Goal: Task Accomplishment & Management: Complete application form

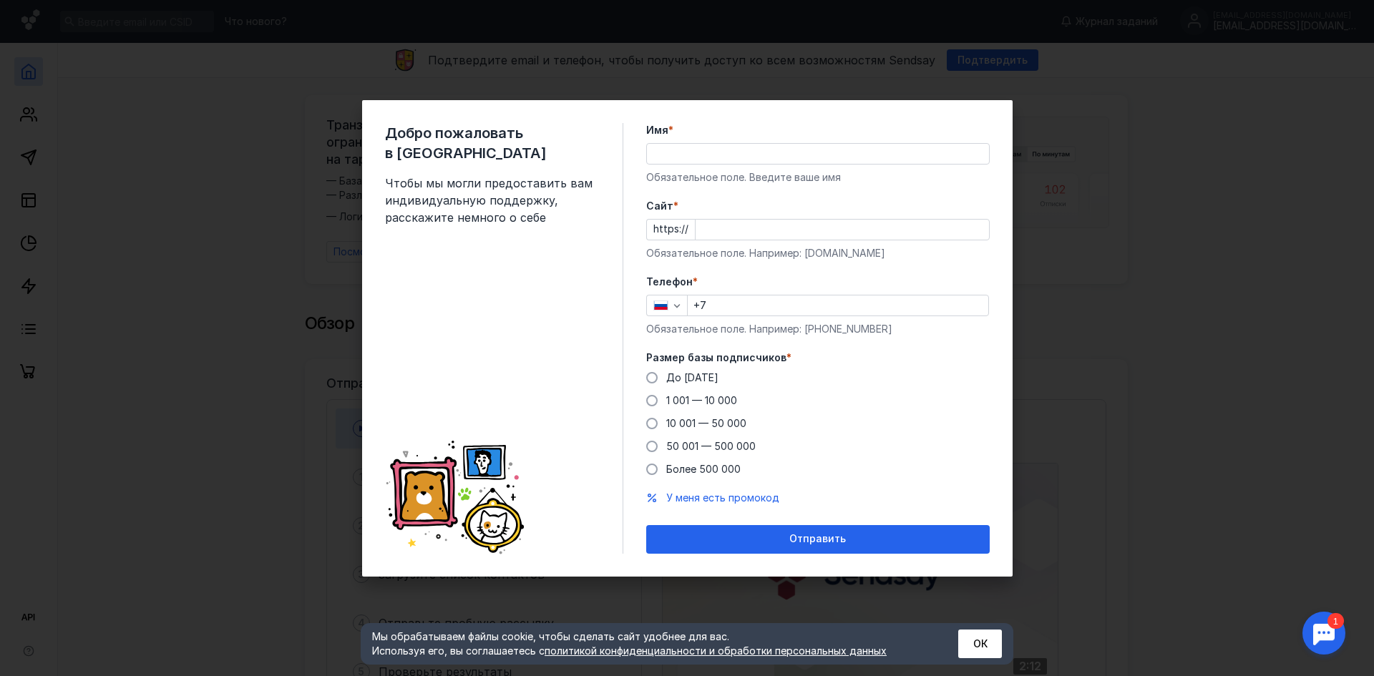
click at [748, 157] on input "Имя *" at bounding box center [818, 154] width 342 height 20
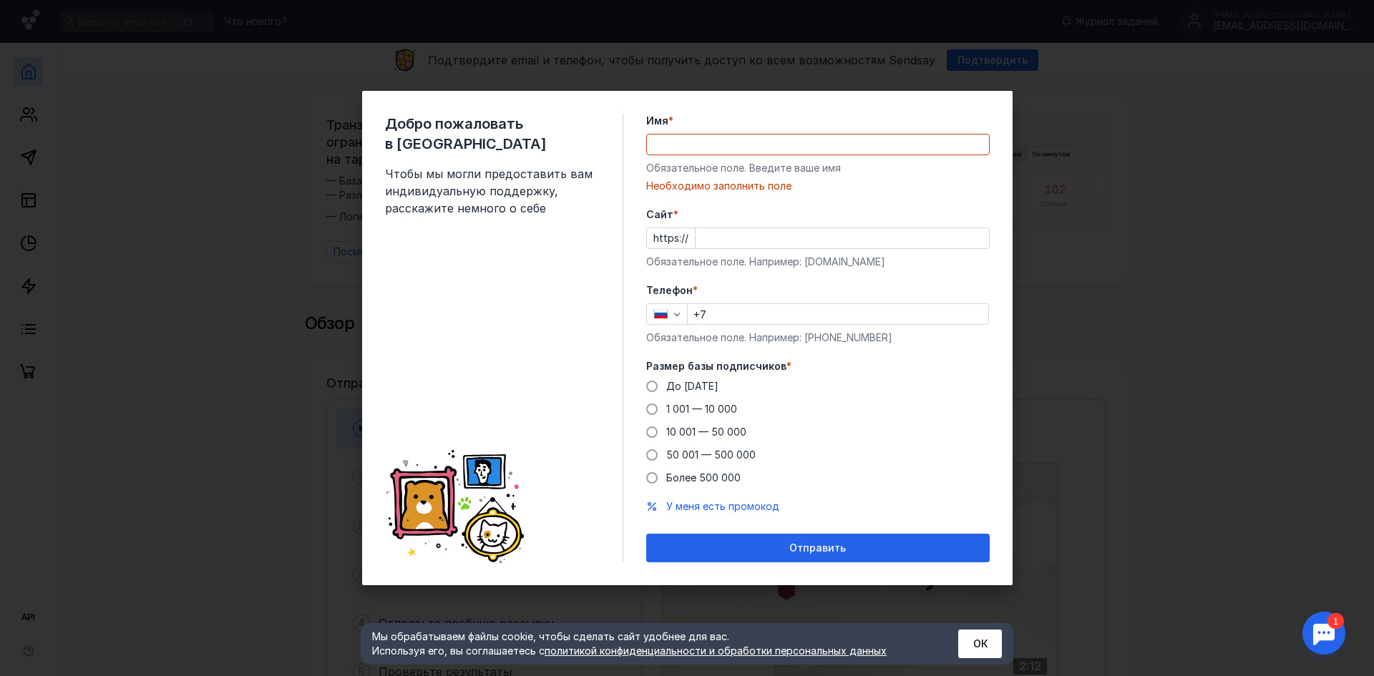
click at [678, 178] on div "Имя * Обязательное поле. Введите ваше имя [PERSON_NAME] заполнить поле" at bounding box center [818, 153] width 344 height 79
click at [704, 145] on input "Имя *" at bounding box center [818, 145] width 342 height 20
click at [713, 148] on input "Имя *" at bounding box center [818, 145] width 342 height 20
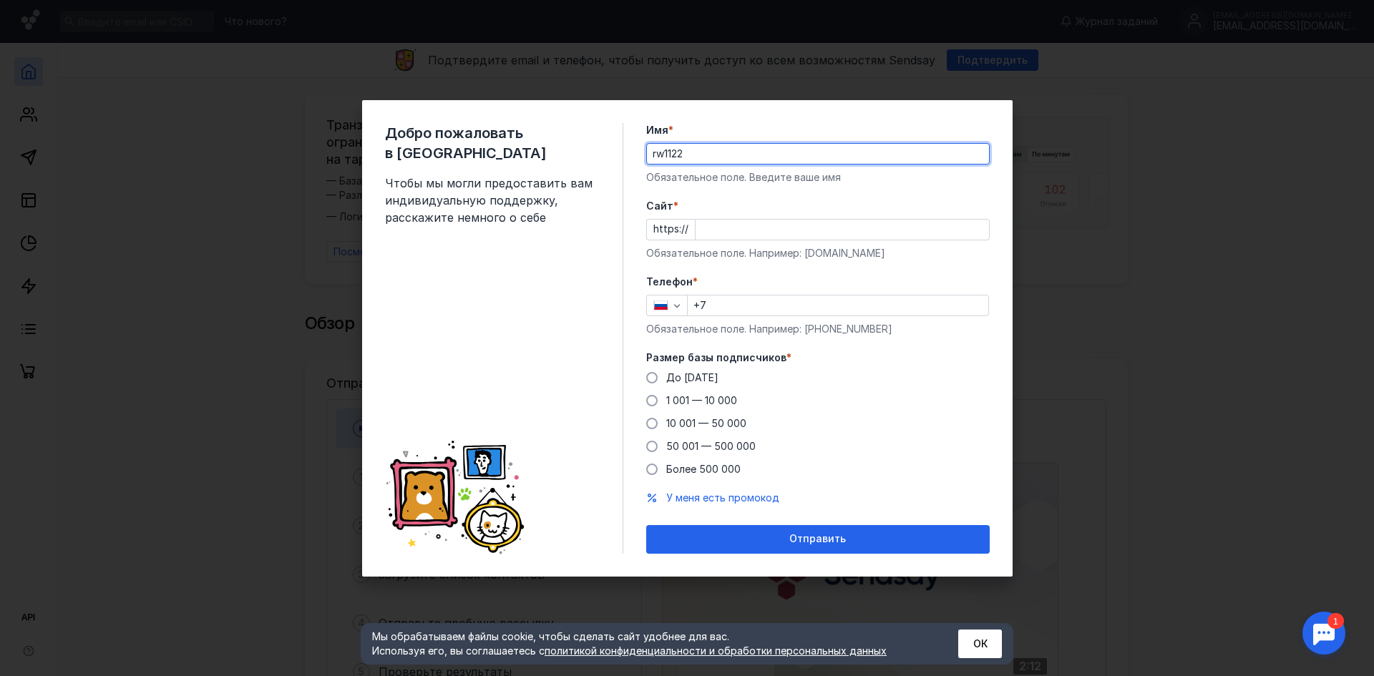
type input "rw1122"
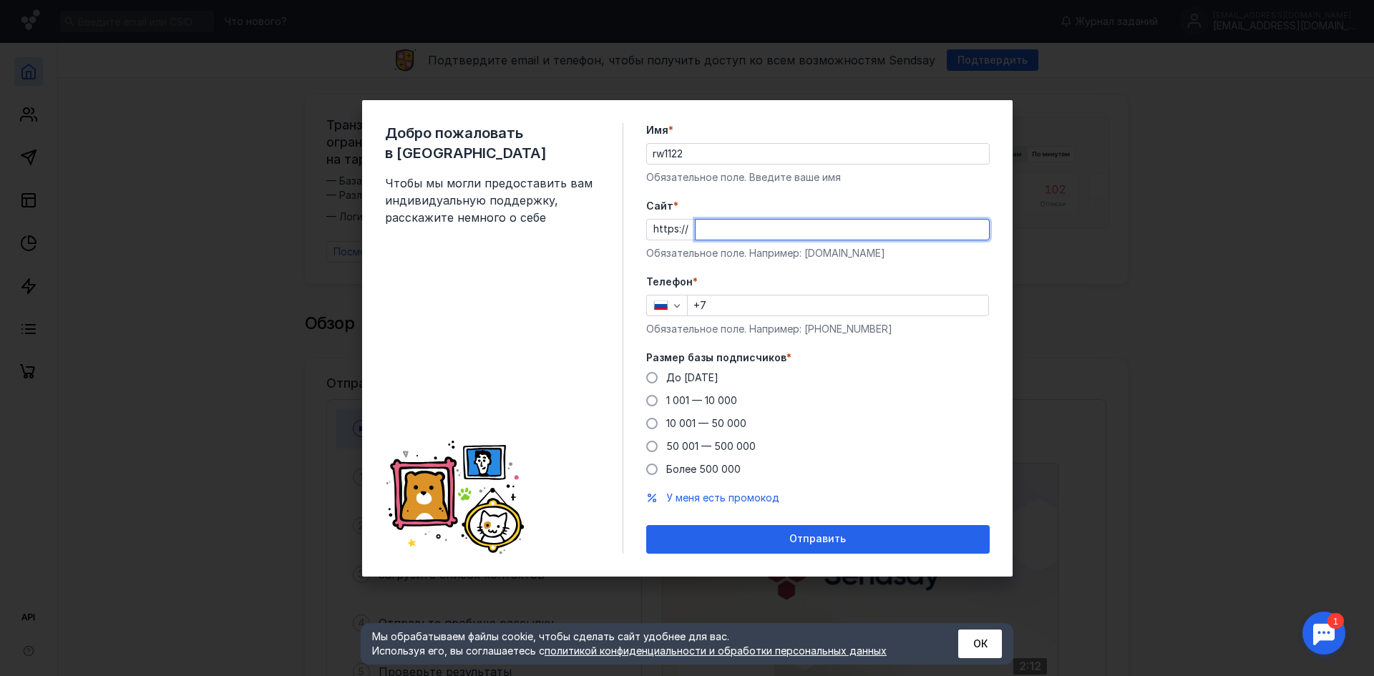
click at [792, 239] on input "Cайт *" at bounding box center [842, 230] width 293 height 20
click at [523, 241] on div "Добро пожаловать в Sendsay Чтобы мы могли предоставить вам индивидуальную подде…" at bounding box center [504, 338] width 238 height 431
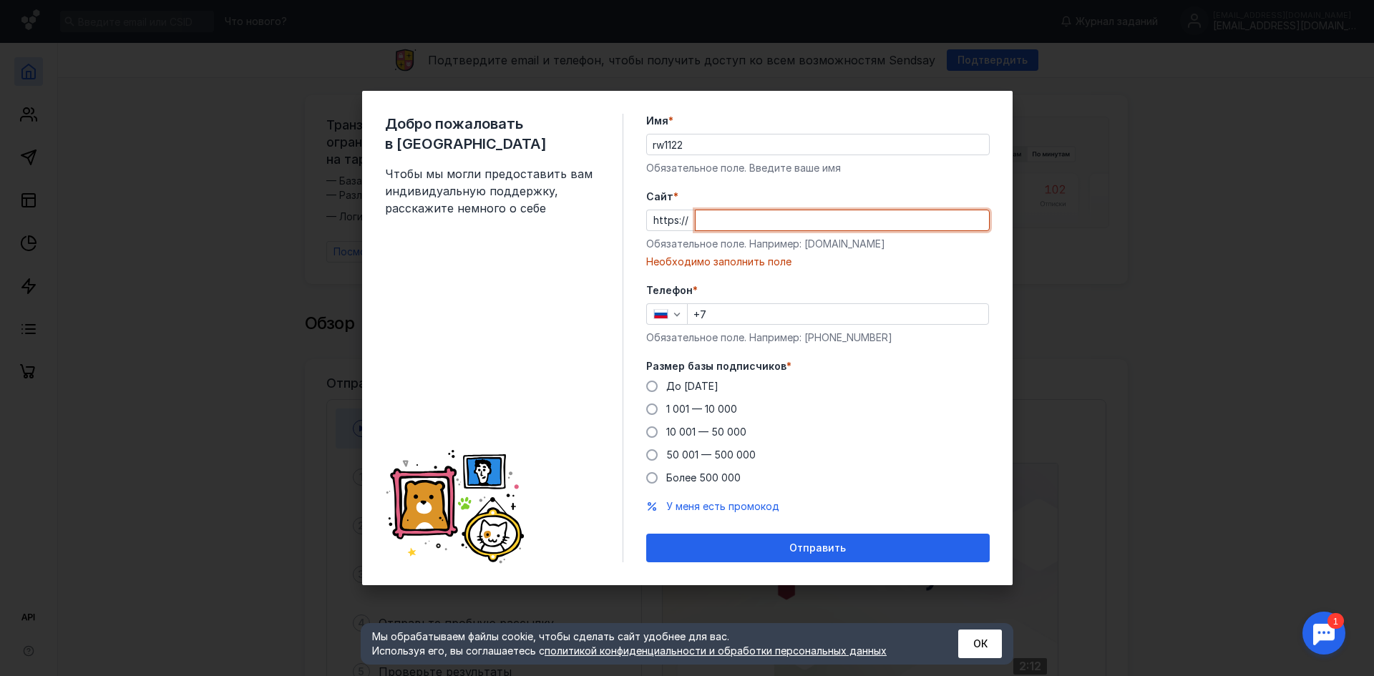
click at [761, 223] on input "Cайт *" at bounding box center [842, 220] width 293 height 20
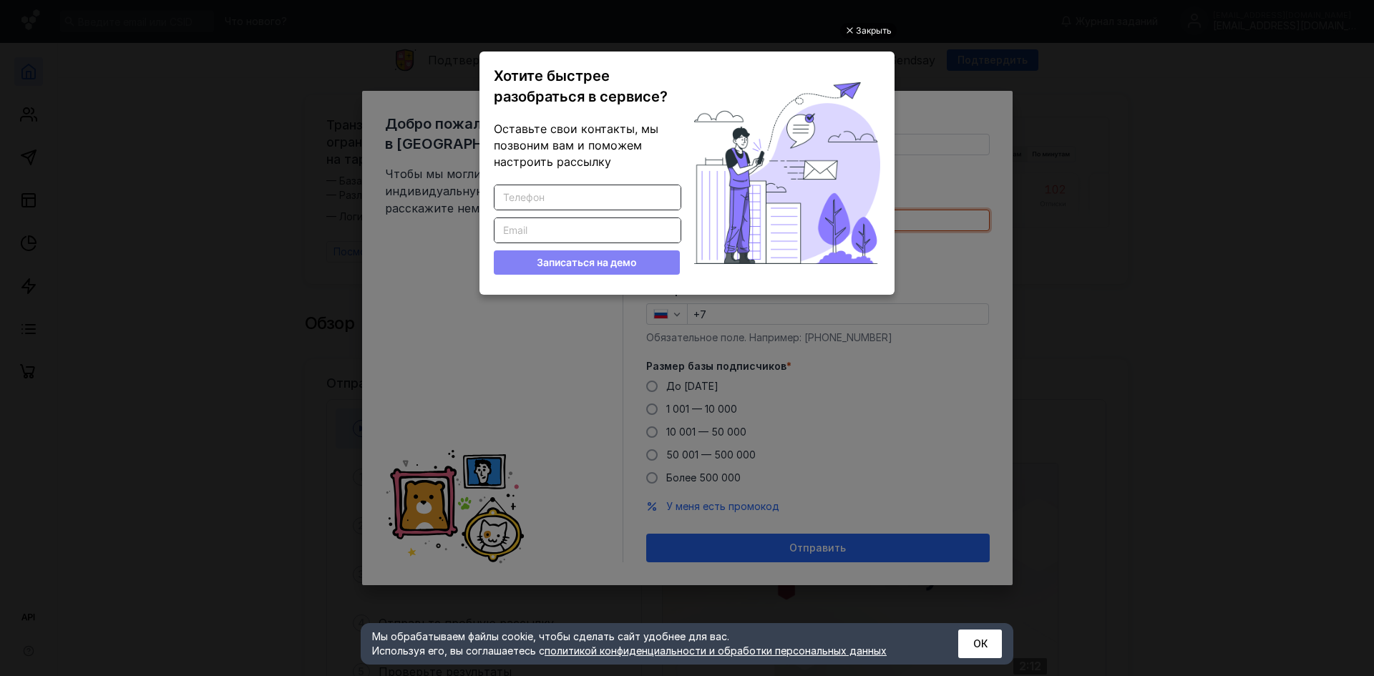
click at [879, 33] on div "Закрыть" at bounding box center [874, 31] width 36 height 16
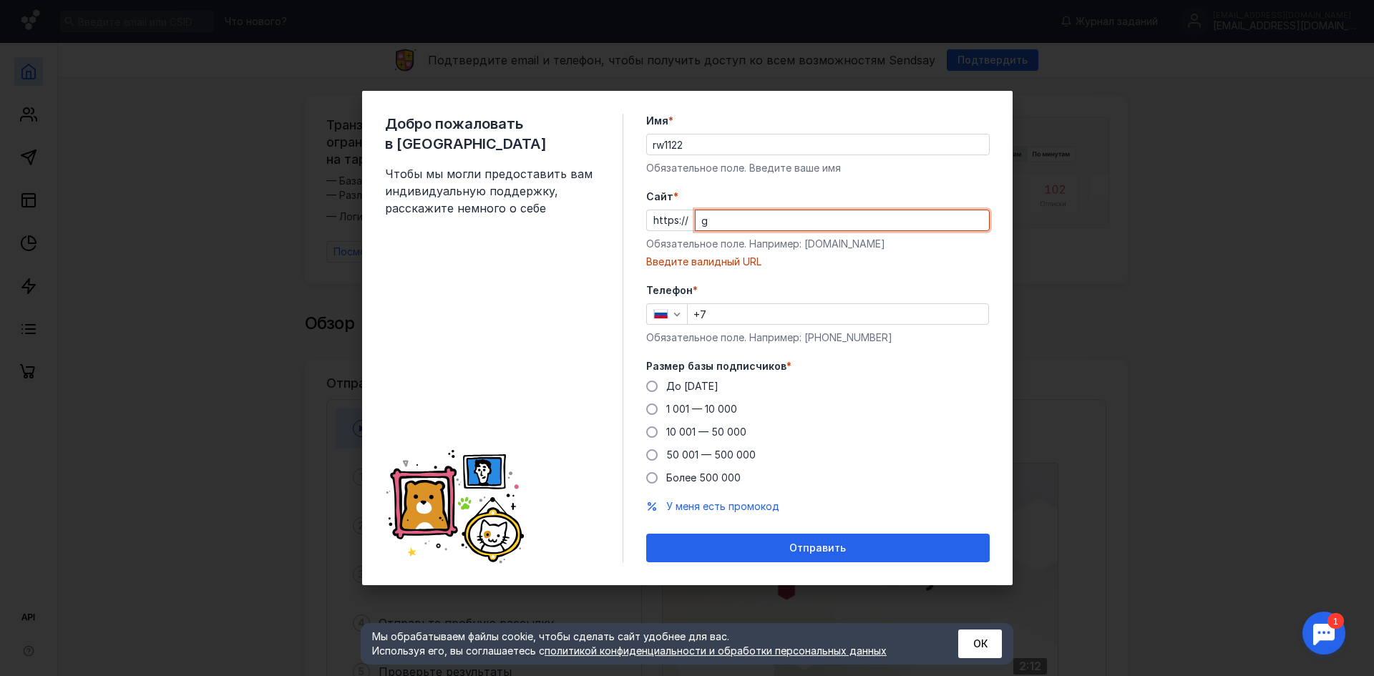
click at [882, 220] on input "g" at bounding box center [842, 220] width 293 height 20
type input "gosi"
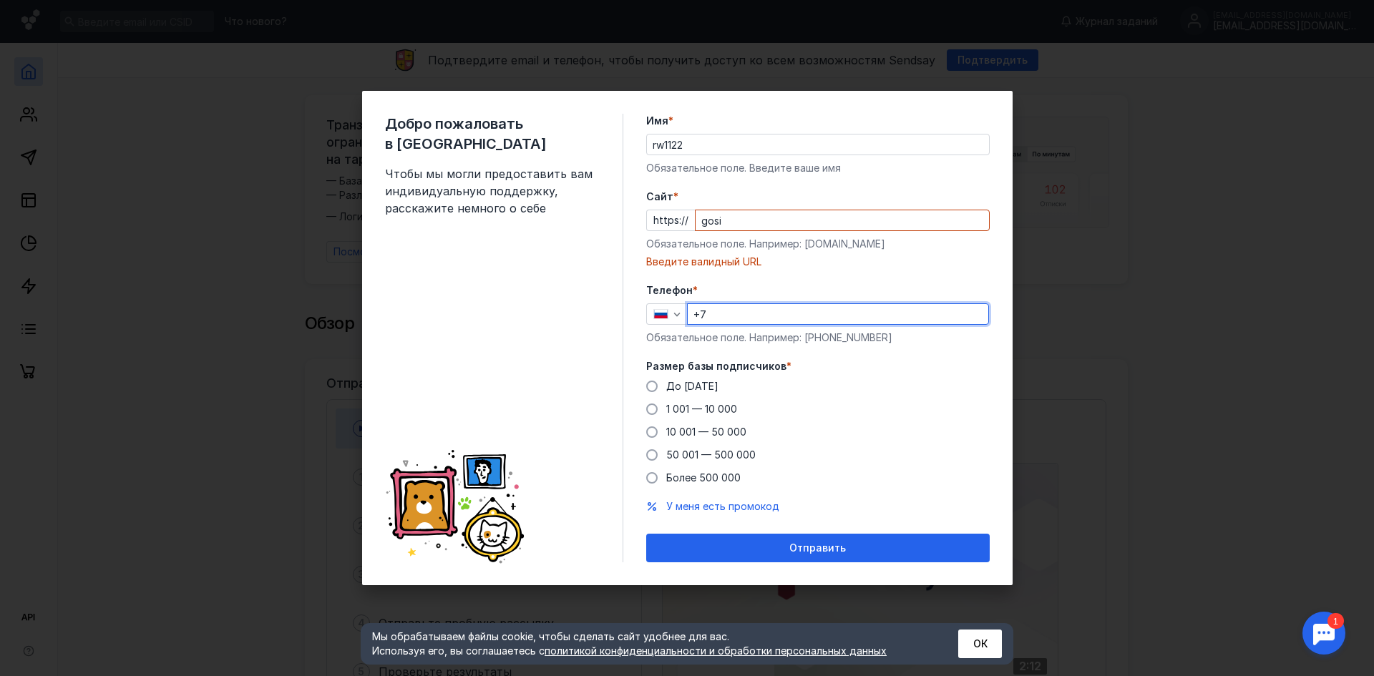
click at [736, 315] on input "+7" at bounding box center [838, 314] width 301 height 20
click at [696, 382] on span "До [DATE]" at bounding box center [692, 386] width 52 height 12
click at [0, 0] on input "До [DATE]" at bounding box center [0, 0] width 0 height 0
click at [723, 416] on div "1 001 — 10 000" at bounding box center [701, 409] width 71 height 14
click at [0, 0] on input "1 001 — 10 000" at bounding box center [0, 0] width 0 height 0
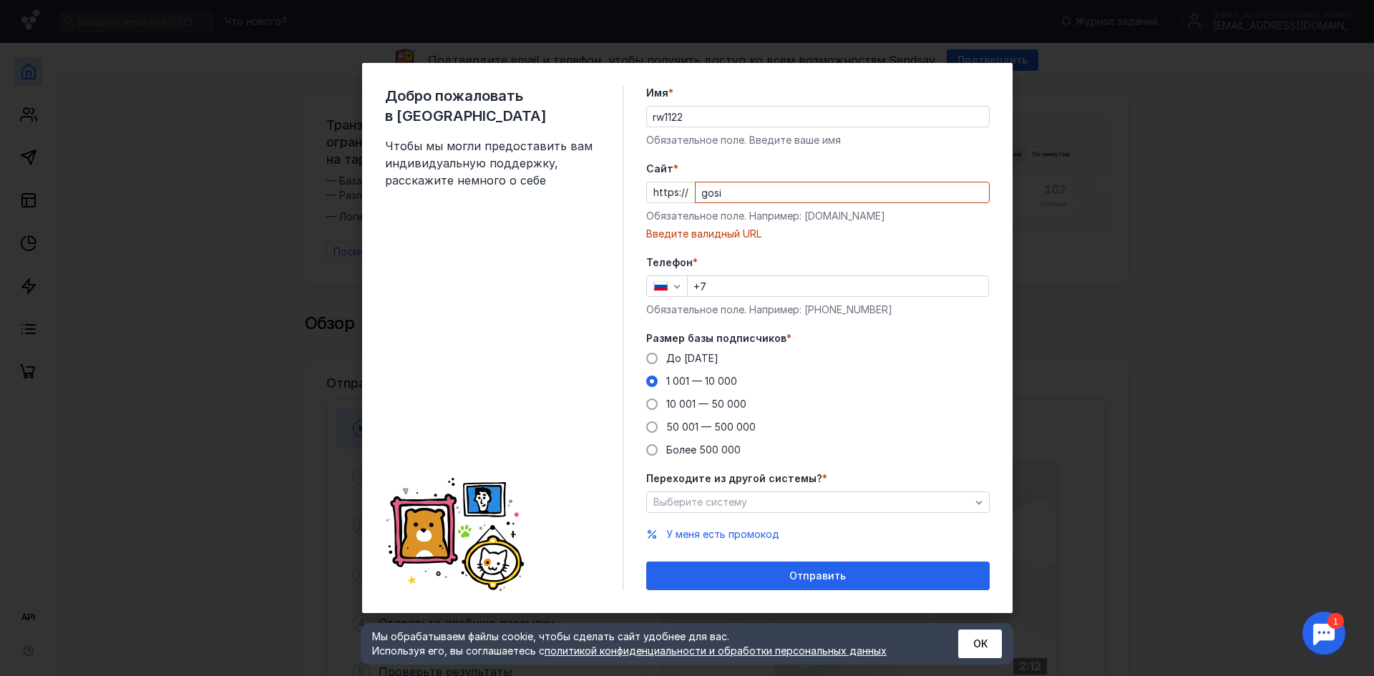
click at [727, 414] on div "До [DATE] 1 001 — 10 000 10 001 — 50 000 50 001 — 500 000 Более 500 000" at bounding box center [818, 404] width 344 height 106
click at [733, 402] on span "10 001 — 50 000" at bounding box center [706, 404] width 80 height 12
click at [0, 0] on input "10 001 — 50 000" at bounding box center [0, 0] width 0 height 0
click at [753, 282] on input "+7" at bounding box center [838, 286] width 301 height 20
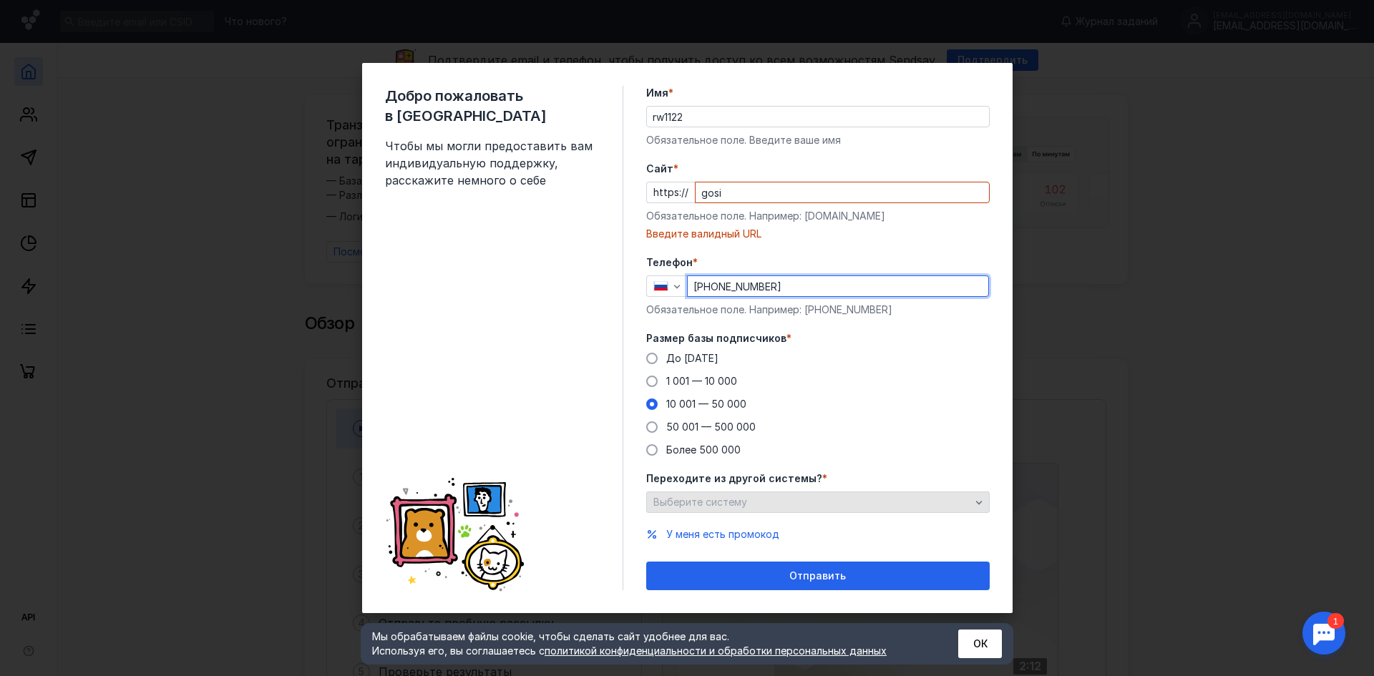
type input "[PHONE_NUMBER]"
click at [770, 492] on div "Выберите систему" at bounding box center [818, 502] width 344 height 21
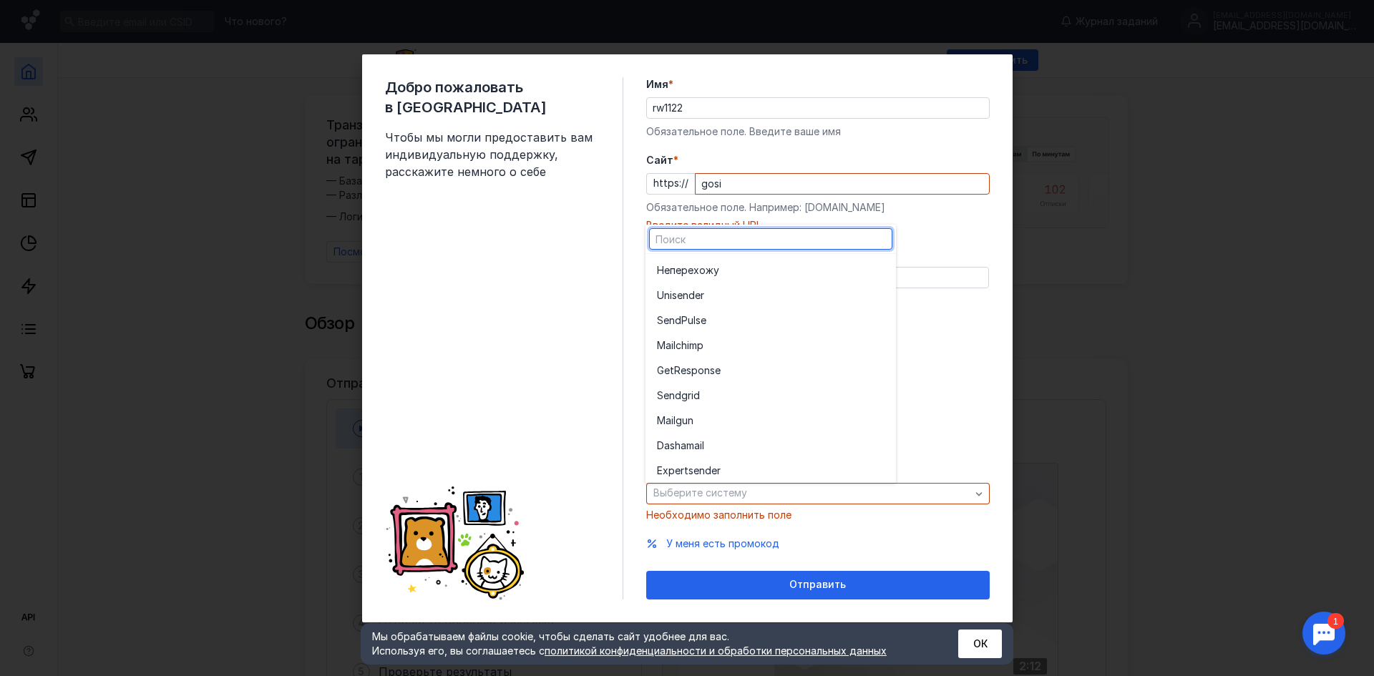
click at [934, 430] on div "До [DATE] 1 001 — 10 000 10 001 — 50 000 50 001 — 500 000 Более 500 000" at bounding box center [818, 396] width 344 height 106
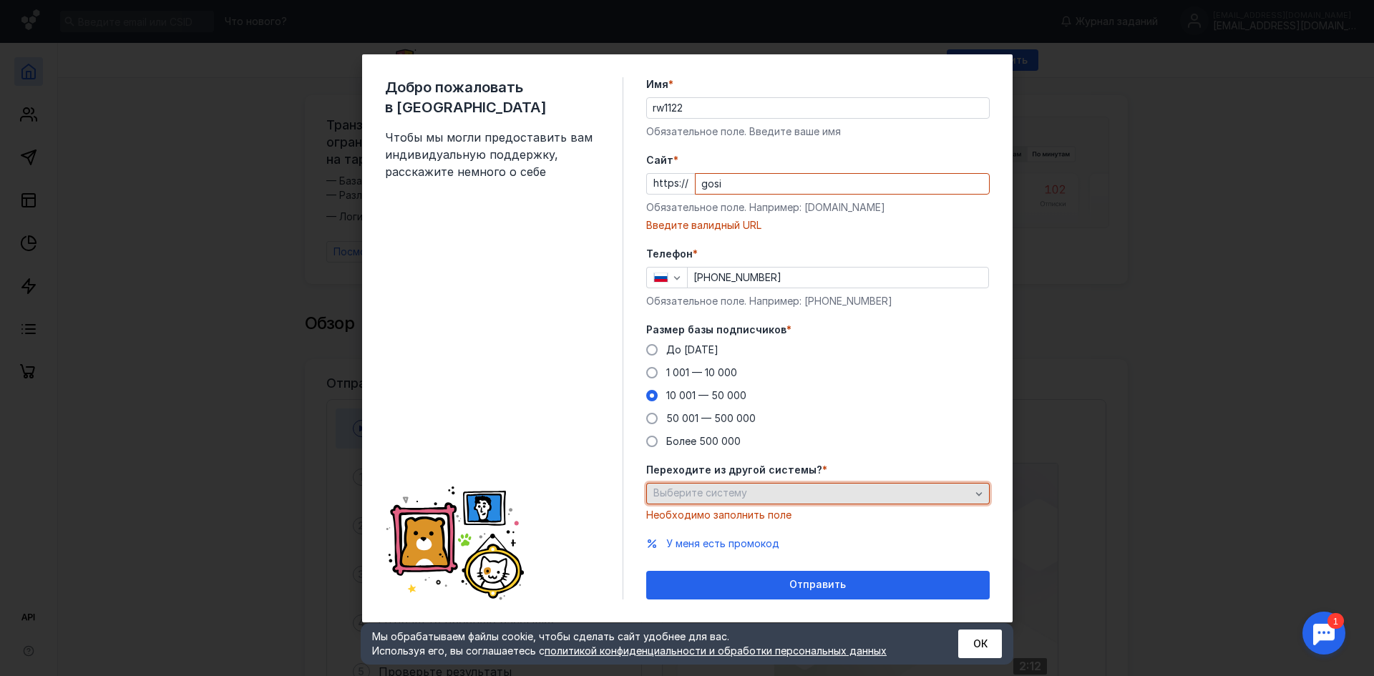
click at [824, 501] on div "Выберите систему" at bounding box center [818, 493] width 344 height 21
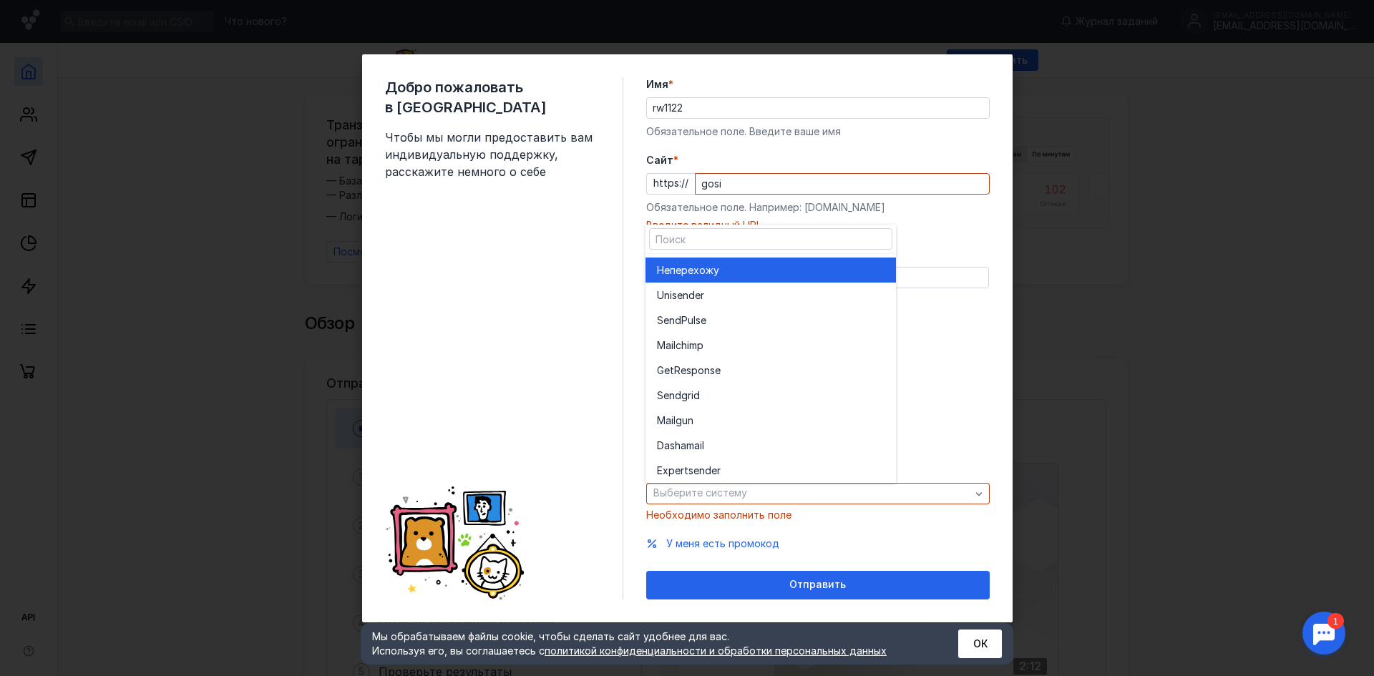
click at [856, 270] on div "Не перехожу" at bounding box center [771, 270] width 228 height 14
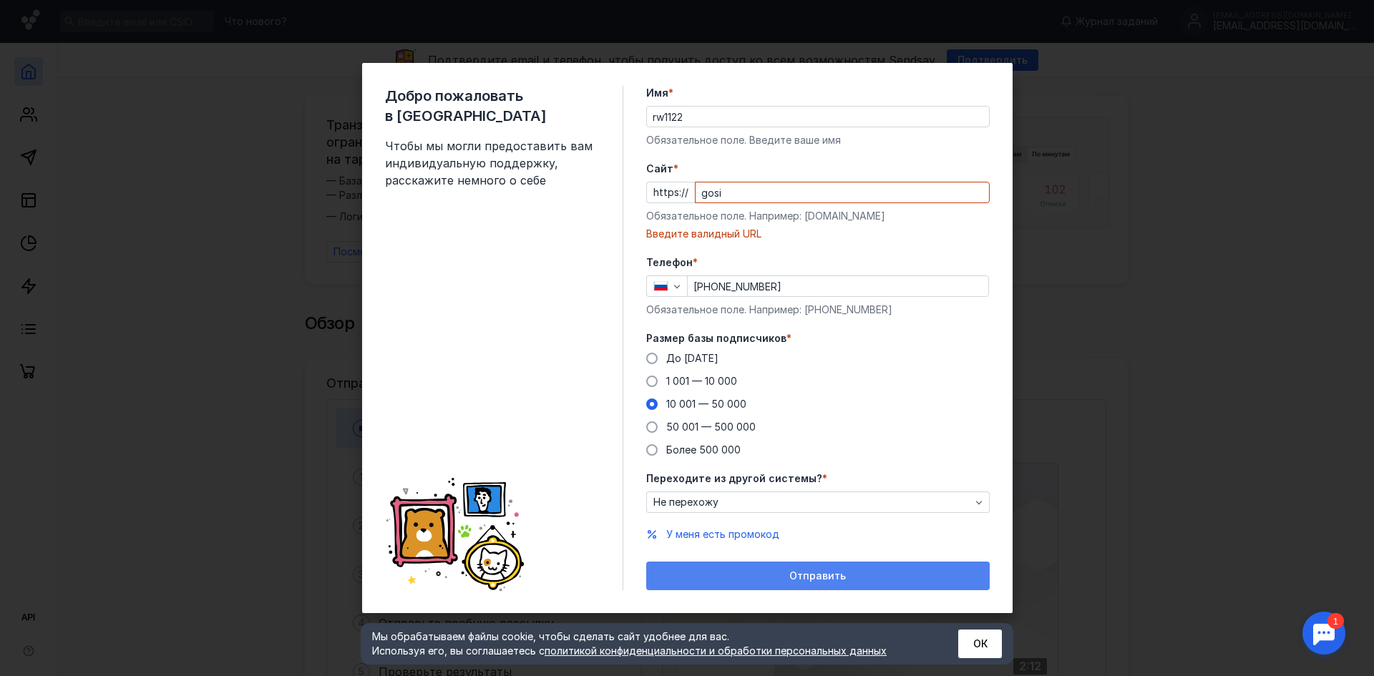
click at [759, 570] on div "Отправить" at bounding box center [817, 576] width 329 height 12
click at [809, 573] on span "Отправить" at bounding box center [817, 576] width 57 height 12
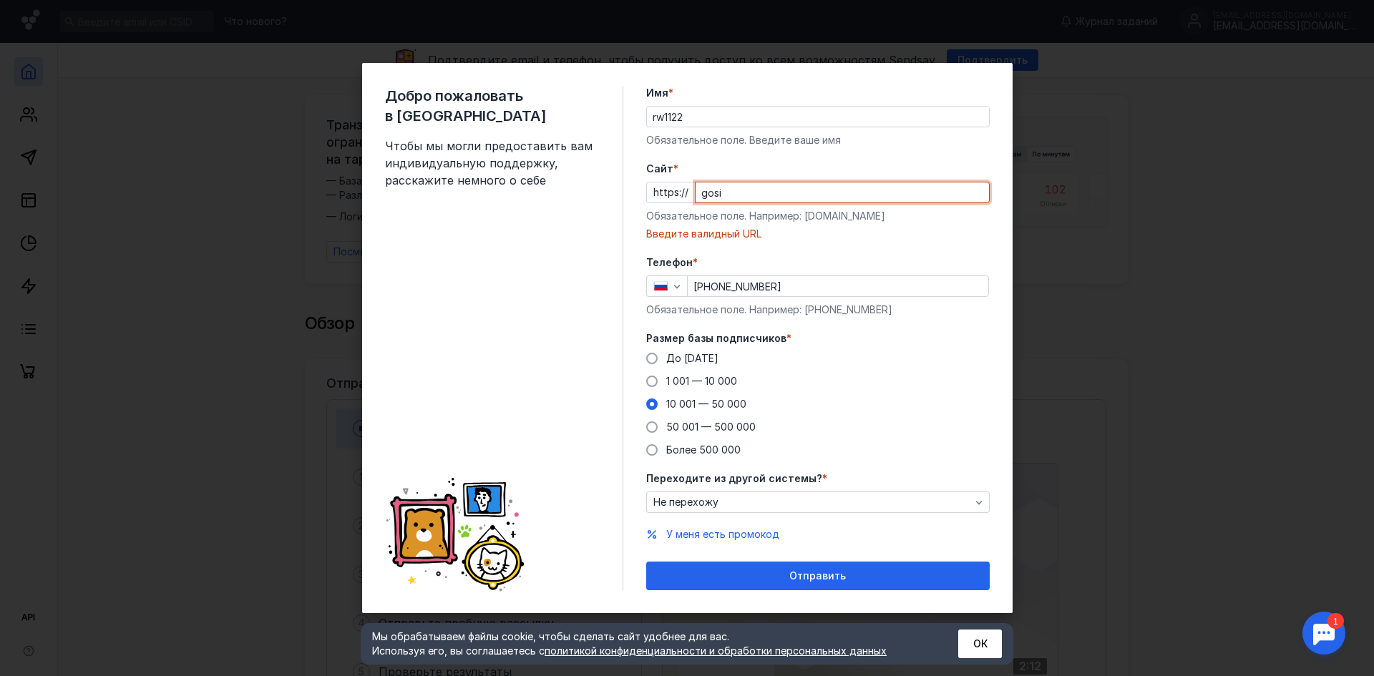
click at [754, 190] on input "gosi" at bounding box center [842, 193] width 293 height 20
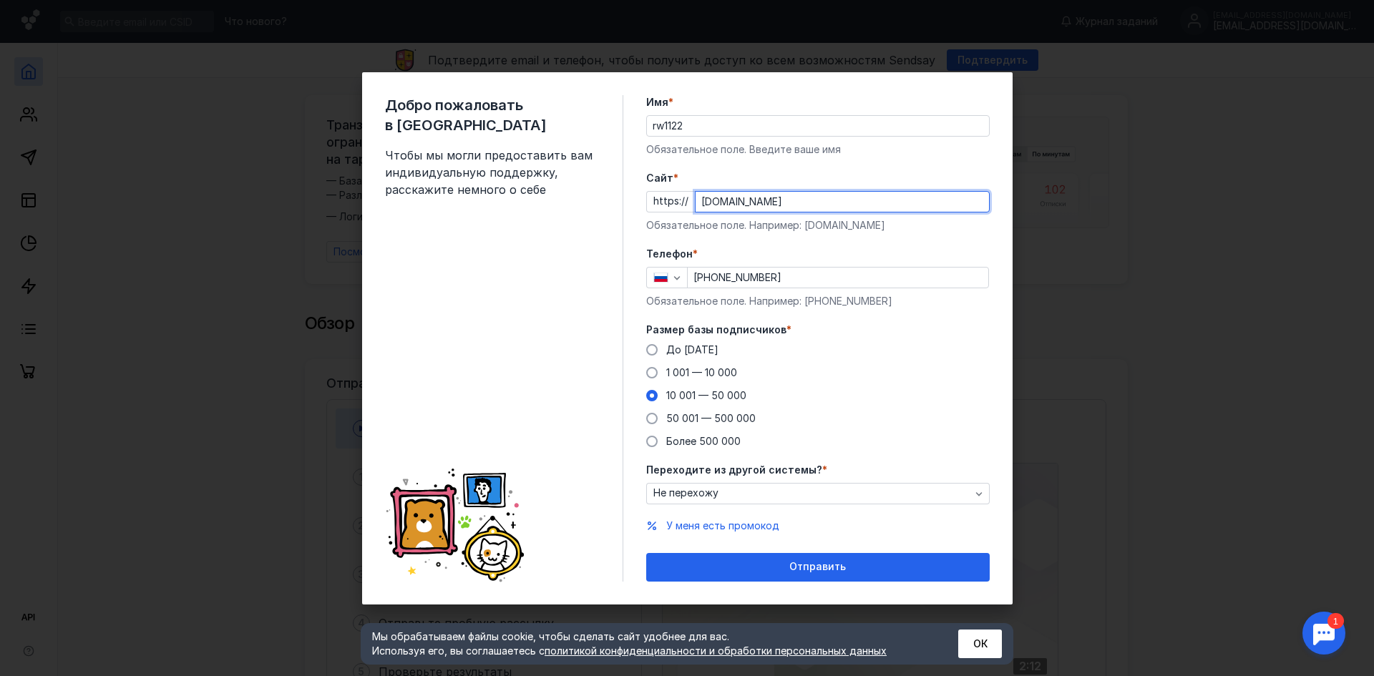
click at [719, 197] on input "[DOMAIN_NAME]" at bounding box center [842, 202] width 293 height 20
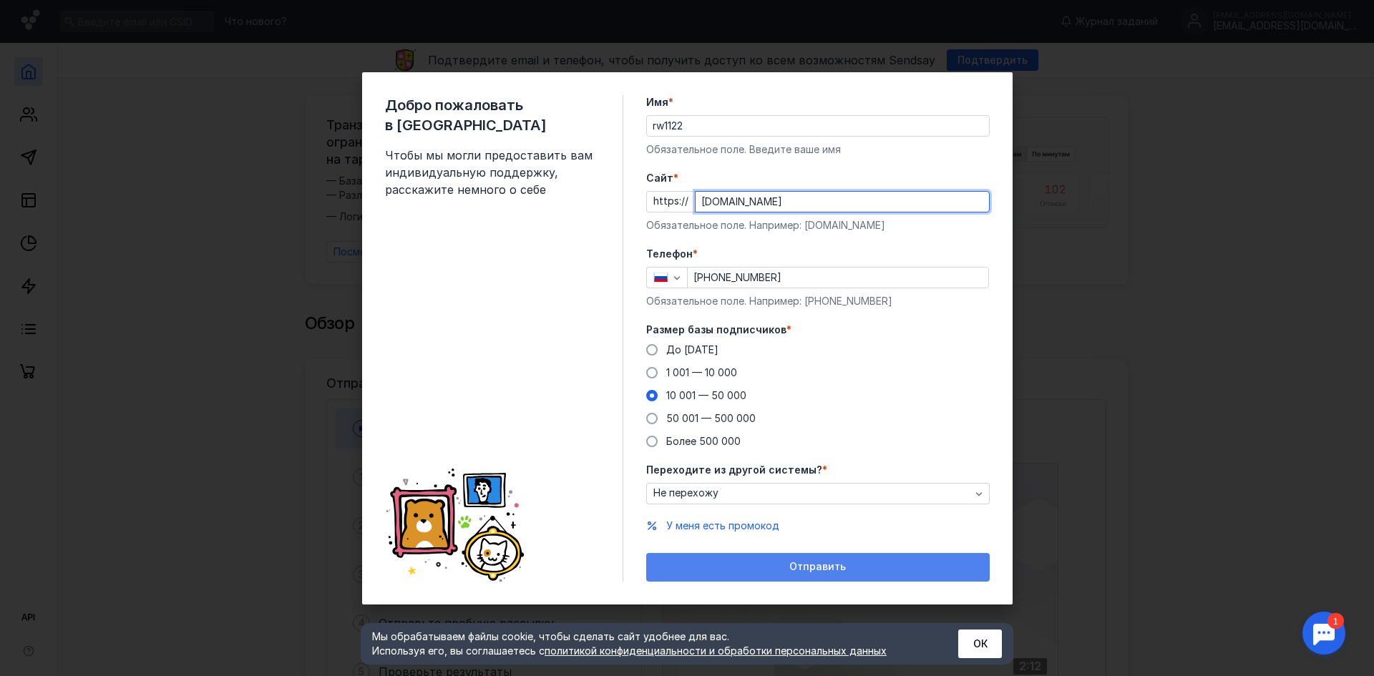
type input "[DOMAIN_NAME]"
click at [883, 553] on div "Отправить" at bounding box center [818, 567] width 344 height 29
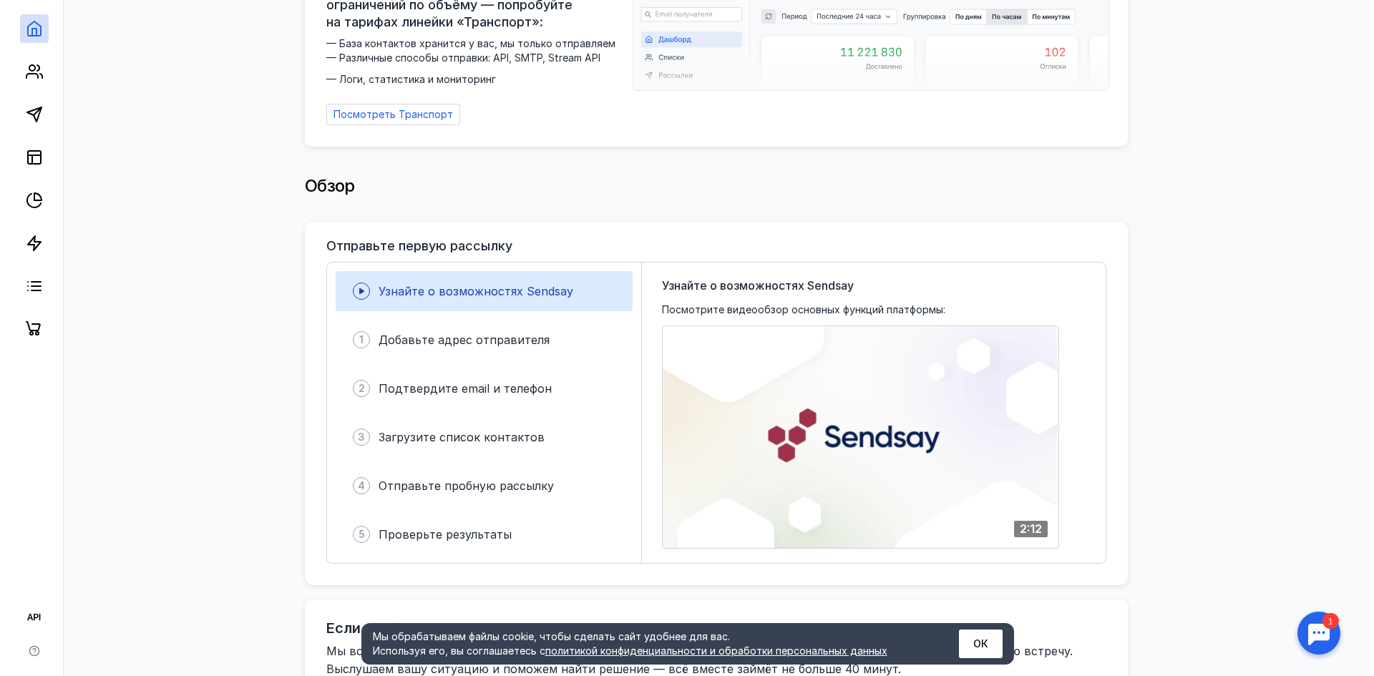
scroll to position [143, 0]
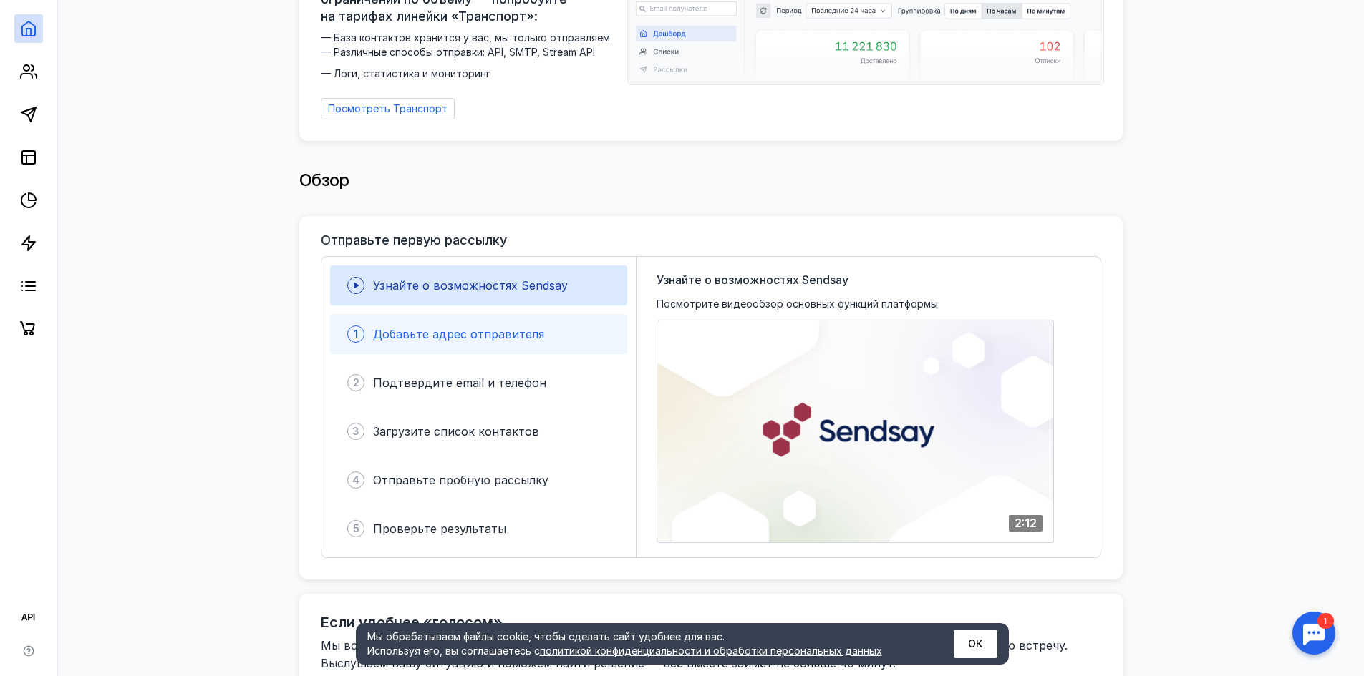
click at [500, 327] on span "Добавьте адрес отправителя" at bounding box center [458, 334] width 171 height 14
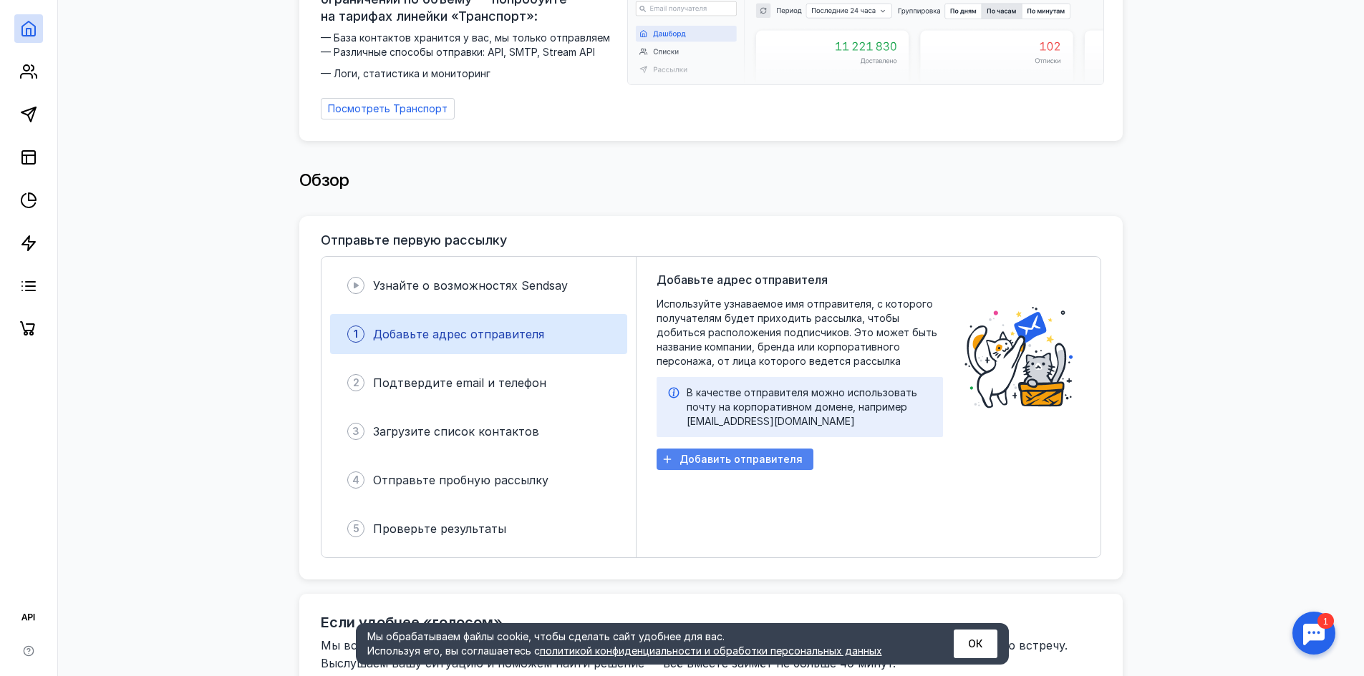
click at [734, 449] on div "Добавить отправителя" at bounding box center [734, 459] width 157 height 21
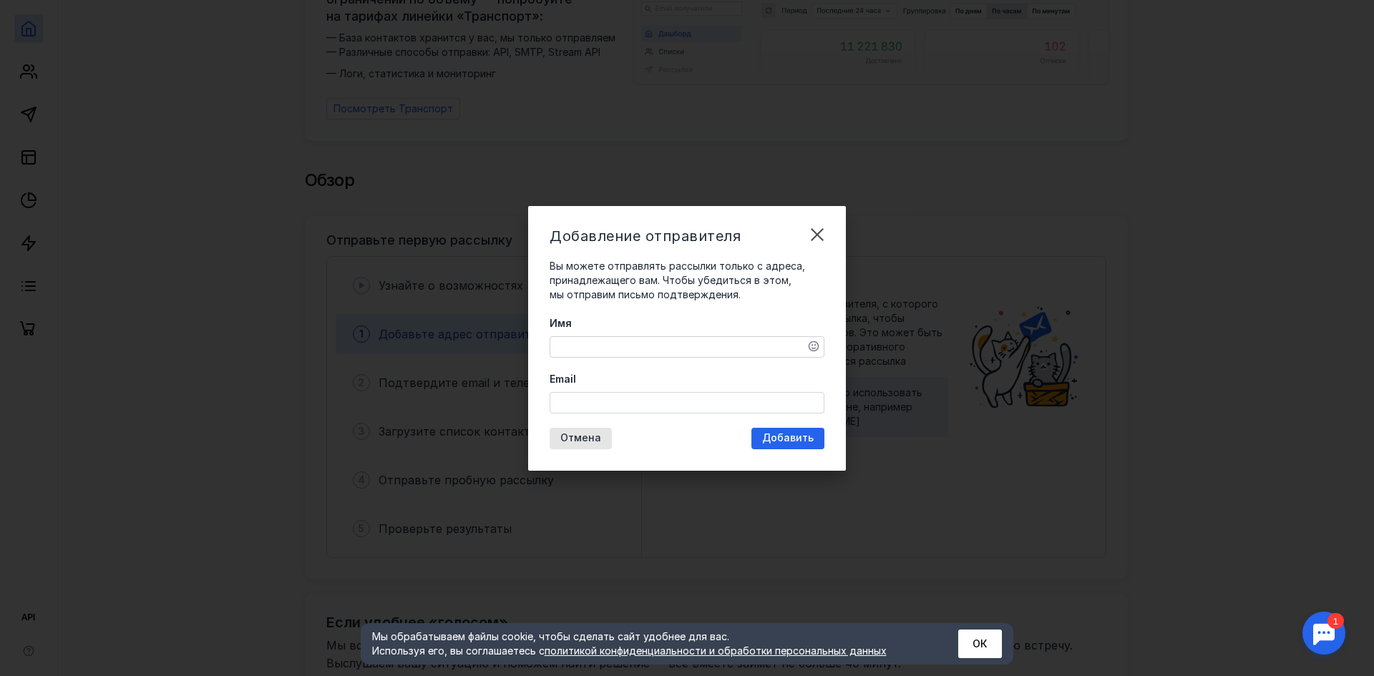
click at [689, 344] on textarea "Имя" at bounding box center [686, 347] width 273 height 20
type textarea "U"
type textarea "С"
type textarea "Техподдержка"
click at [689, 410] on input "Email" at bounding box center [686, 403] width 273 height 20
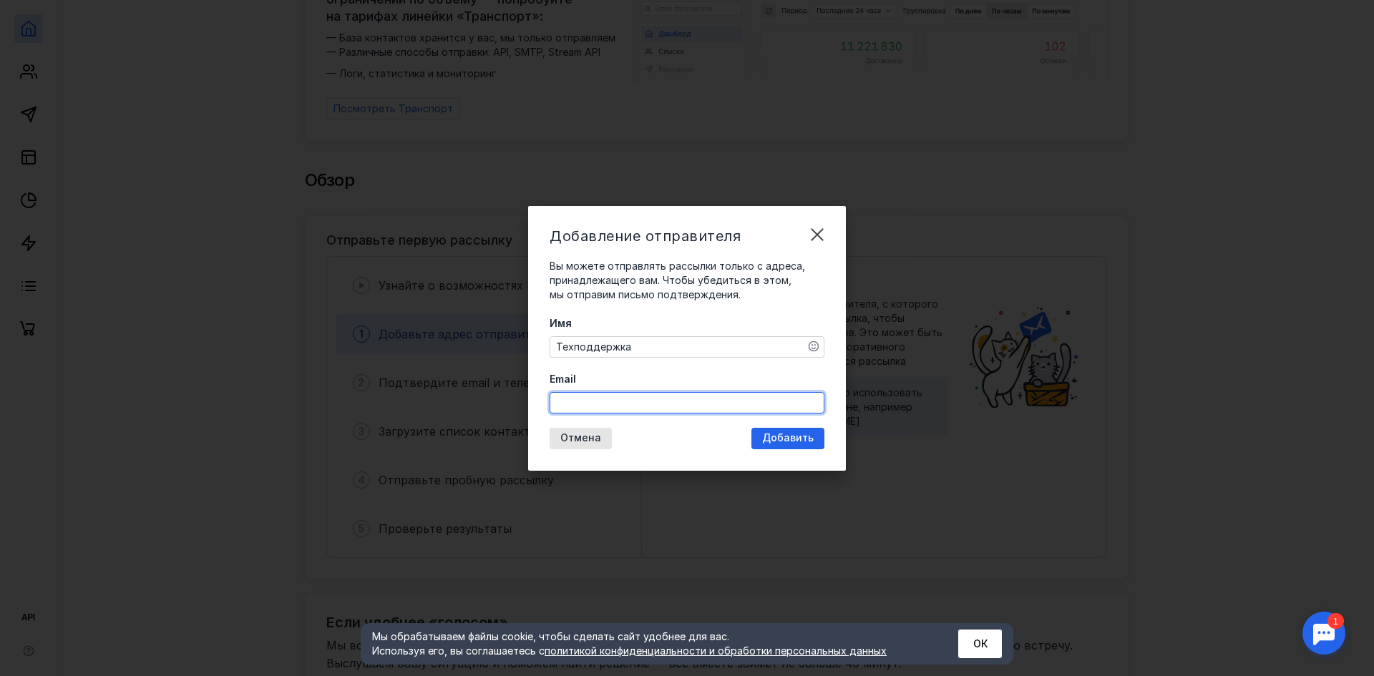
paste input "[EMAIL_ADDRESS][DOMAIN_NAME]"
click at [780, 436] on div "Добавление отправителя Вы можете отправлять рассылки только с адреса, принадлеж…" at bounding box center [687, 338] width 318 height 265
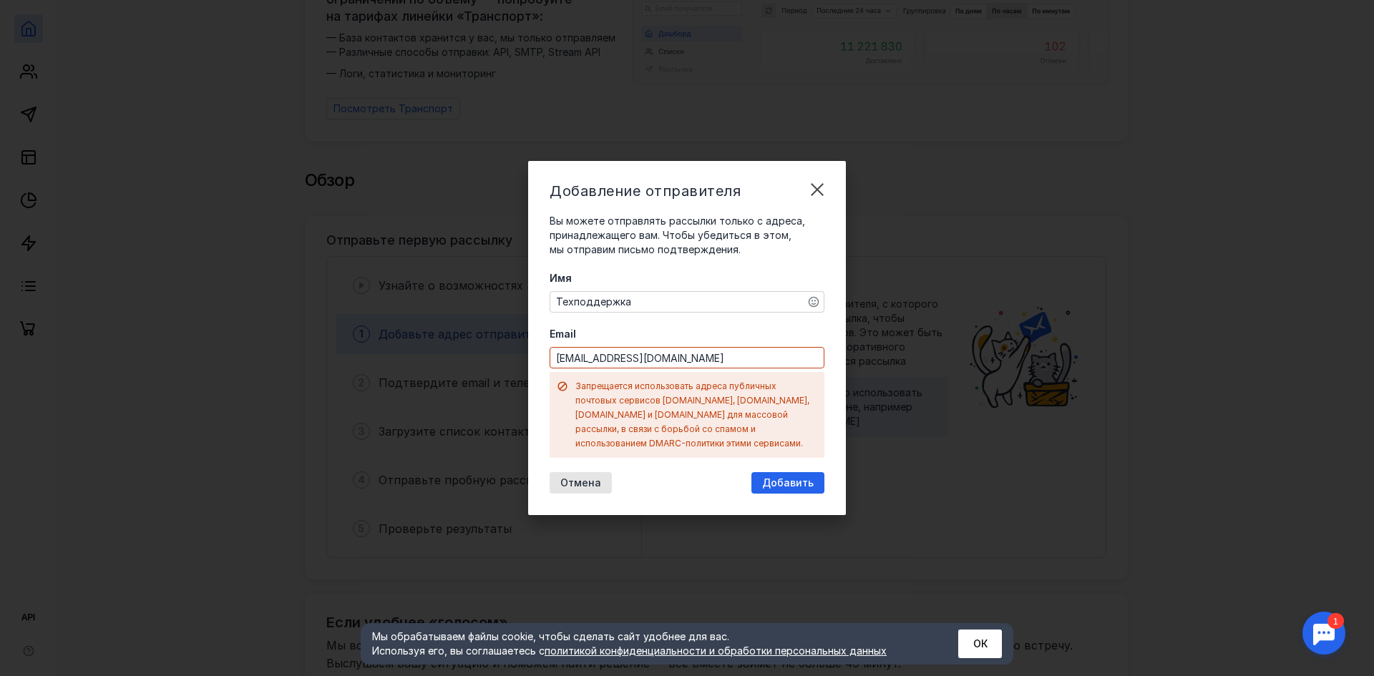
click at [682, 368] on input "[EMAIL_ADDRESS][DOMAIN_NAME]" at bounding box center [686, 358] width 273 height 20
click at [626, 362] on input "[EMAIL_ADDRESS][DOMAIN_NAME]" at bounding box center [686, 358] width 273 height 20
click at [634, 365] on input "[EMAIL_ADDRESS][DOMAIN_NAME]" at bounding box center [686, 358] width 273 height 20
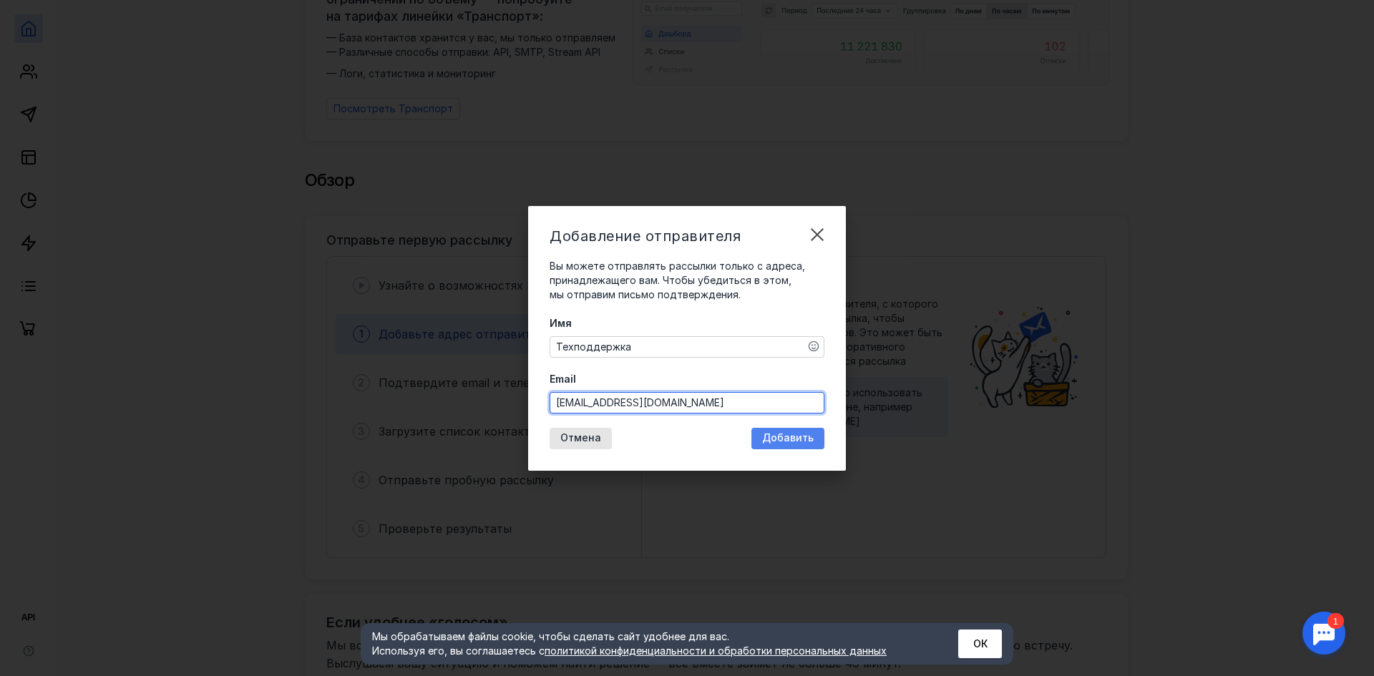
type input "[EMAIL_ADDRESS][DOMAIN_NAME]"
click at [787, 432] on div "Добавить" at bounding box center [788, 438] width 73 height 21
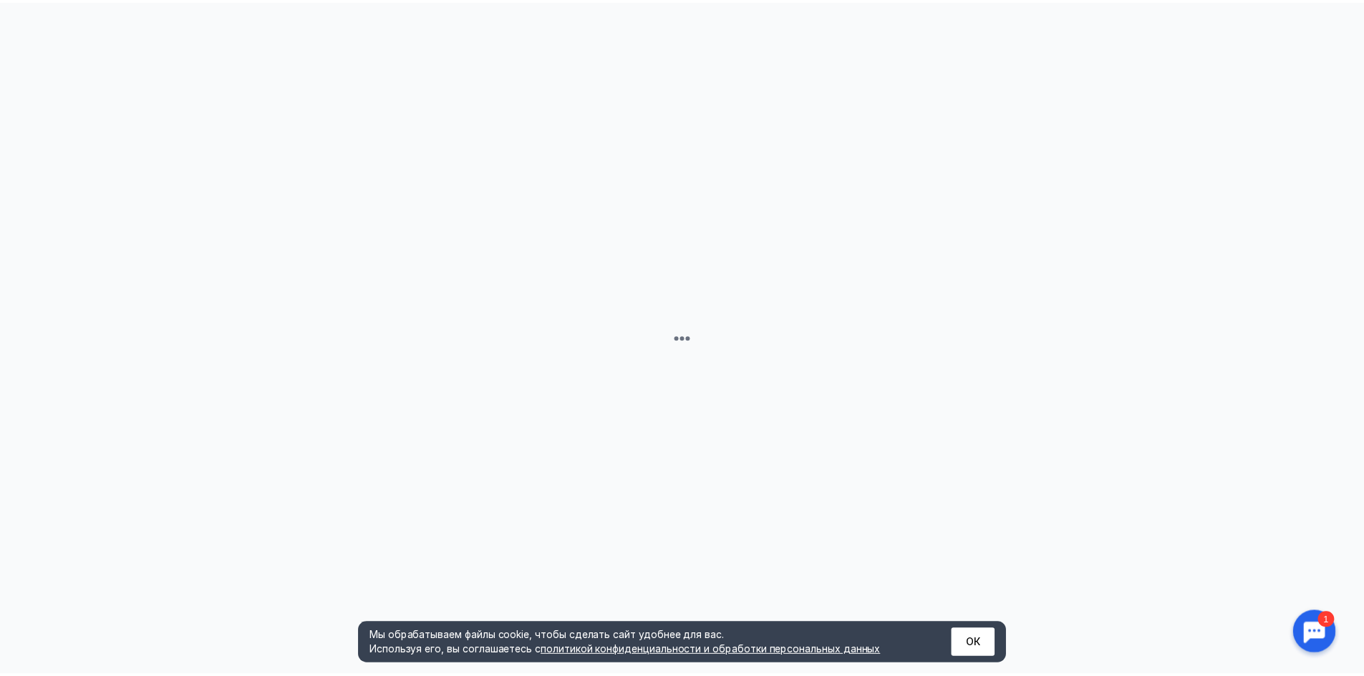
scroll to position [0, 0]
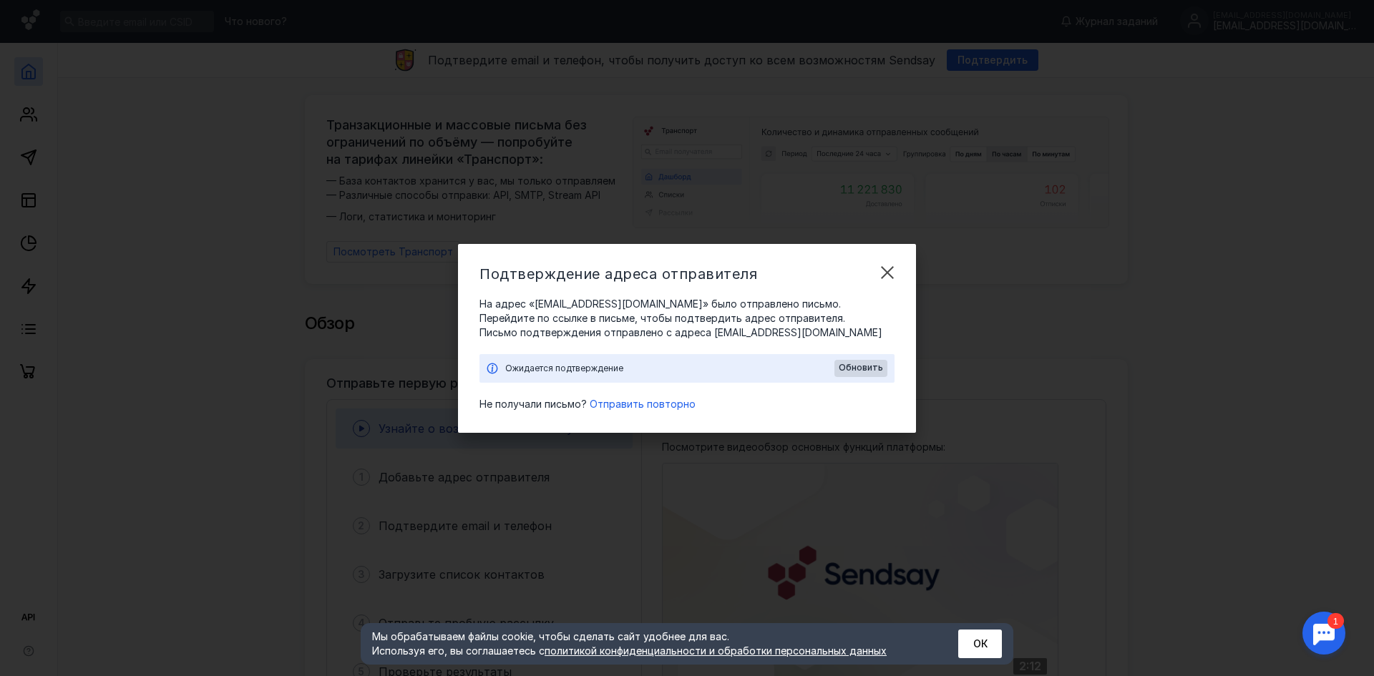
click at [694, 384] on div "На адрес «[EMAIL_ADDRESS][DOMAIN_NAME]» было отправлено письмо. Перейдите по сс…" at bounding box center [687, 354] width 415 height 115
click at [876, 368] on span "Обновить" at bounding box center [861, 368] width 44 height 10
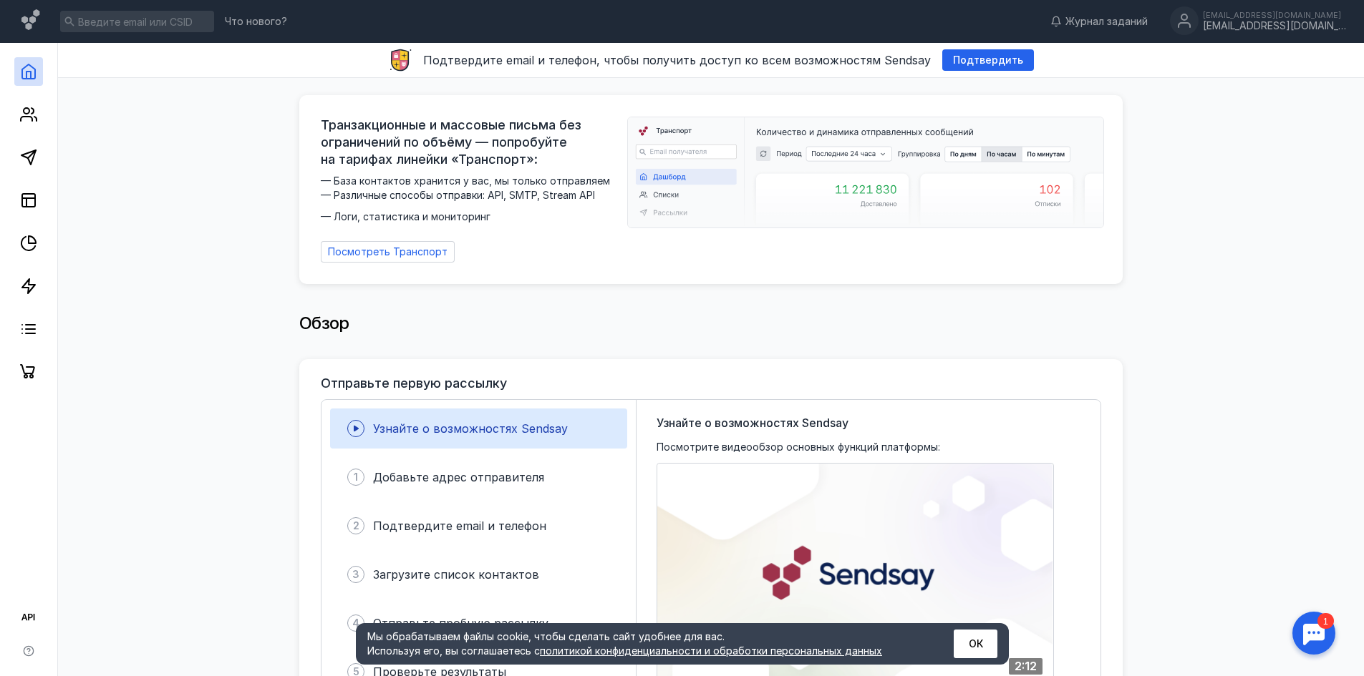
click at [468, 422] on span "Узнайте о возможностях Sendsay" at bounding box center [470, 429] width 195 height 14
click at [539, 475] on div "1 Добавьте адрес отправителя" at bounding box center [478, 477] width 297 height 40
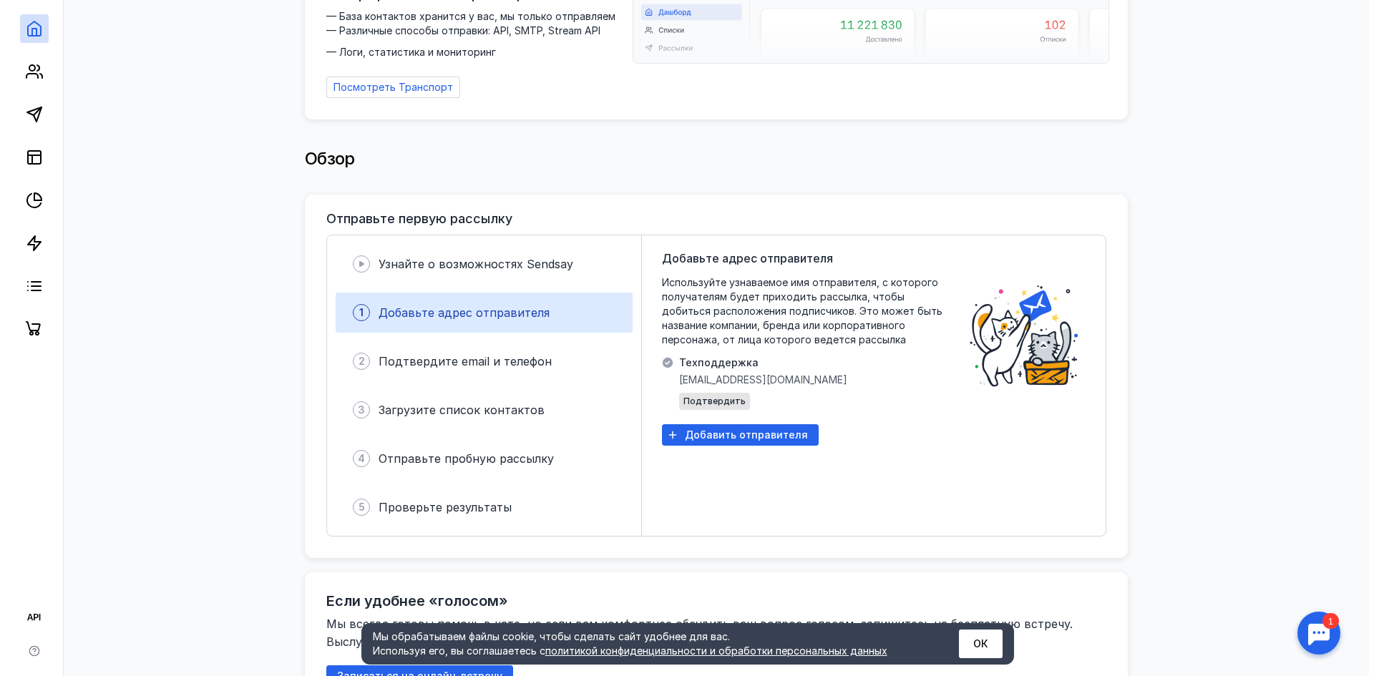
scroll to position [215, 0]
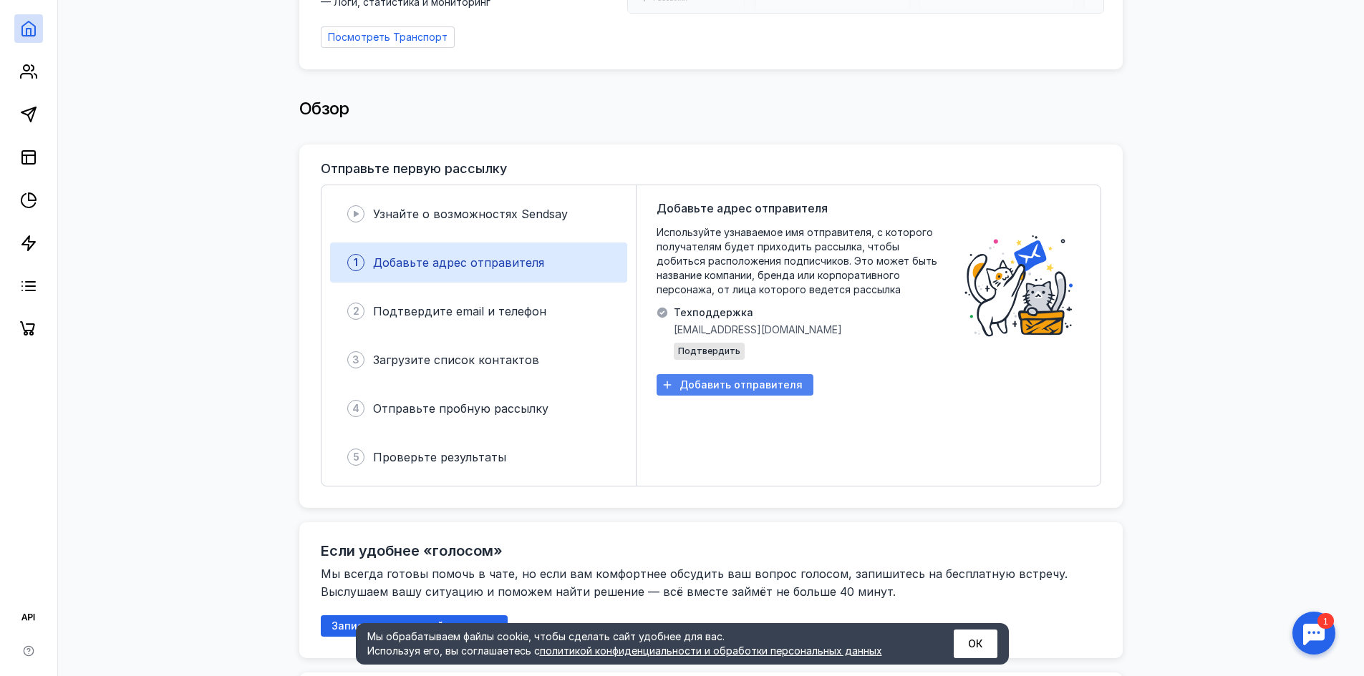
click at [716, 380] on span "Добавить отправителя" at bounding box center [740, 385] width 123 height 12
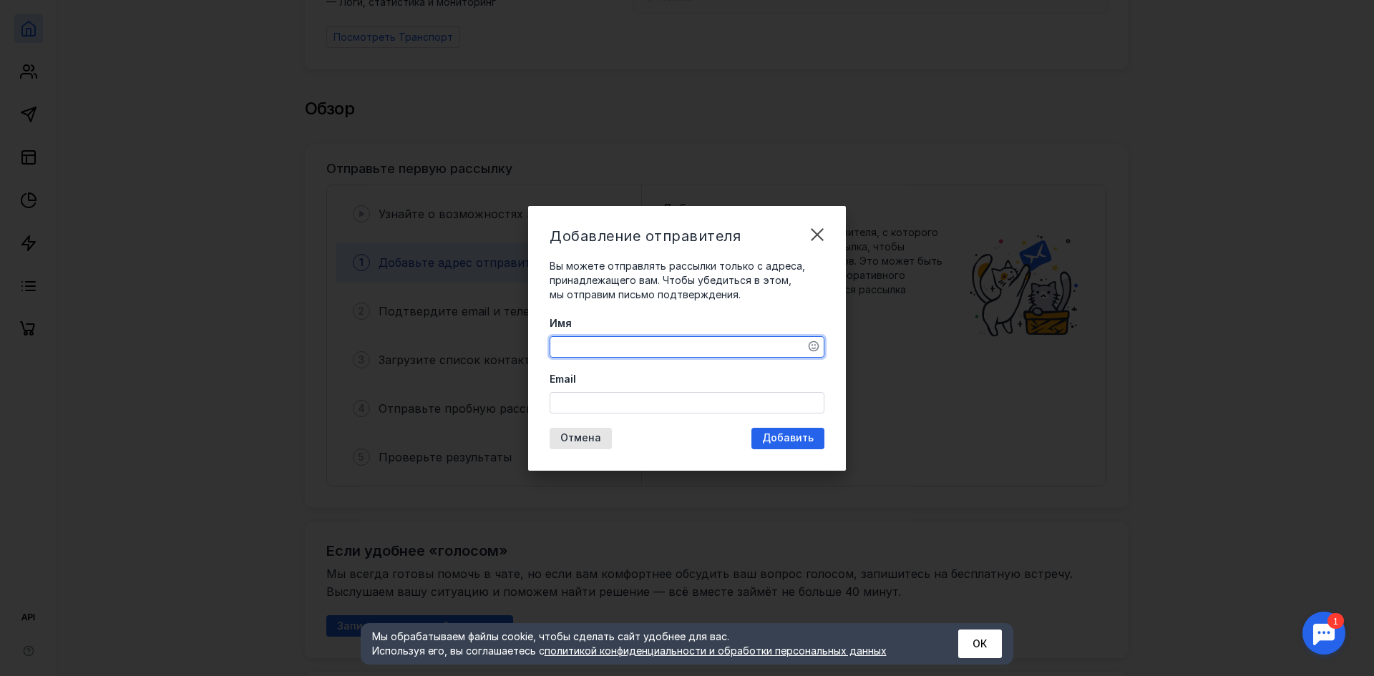
click at [716, 346] on textarea "Имя" at bounding box center [686, 347] width 273 height 20
type textarea "n"
type textarea "техподдержка"
click at [683, 401] on input "Email" at bounding box center [686, 403] width 273 height 20
paste input "[EMAIL_ADDRESS][DOMAIN_NAME]"
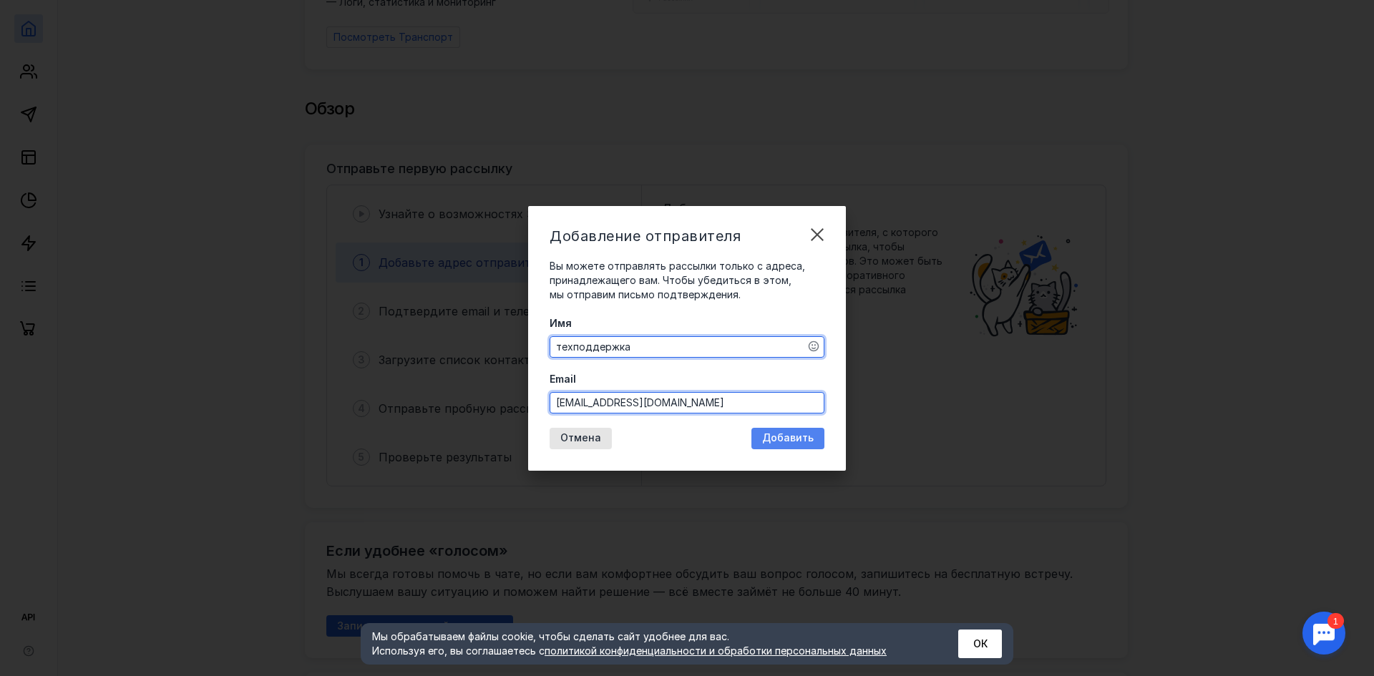
type input "[EMAIL_ADDRESS][DOMAIN_NAME]"
click at [812, 434] on span "Добавить" at bounding box center [788, 438] width 52 height 12
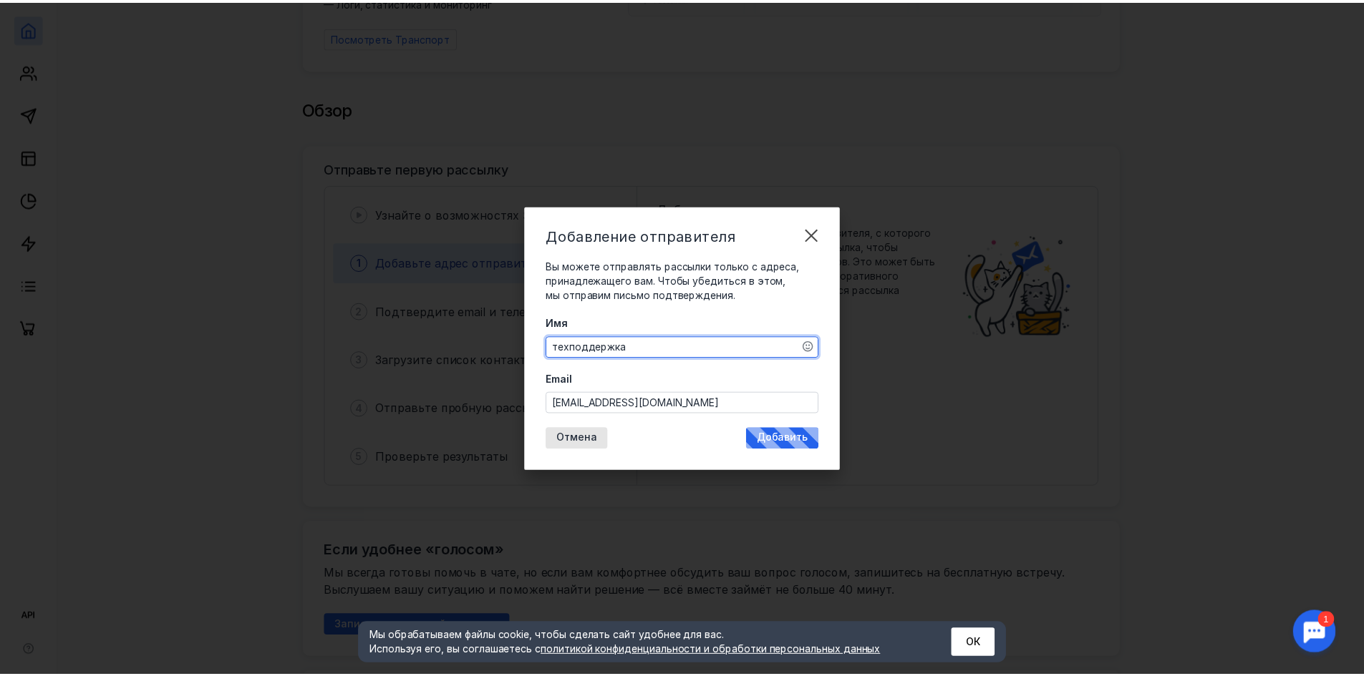
scroll to position [0, 0]
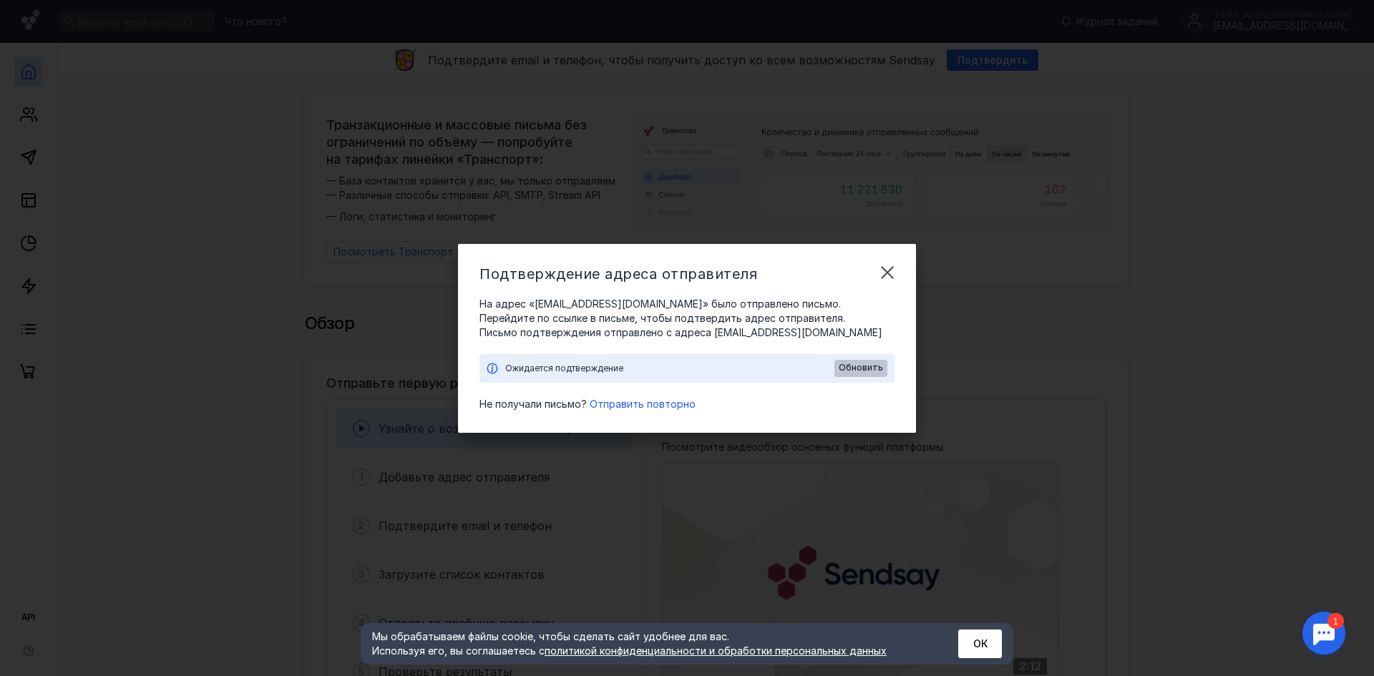
click at [868, 362] on div "Обновить" at bounding box center [861, 368] width 53 height 17
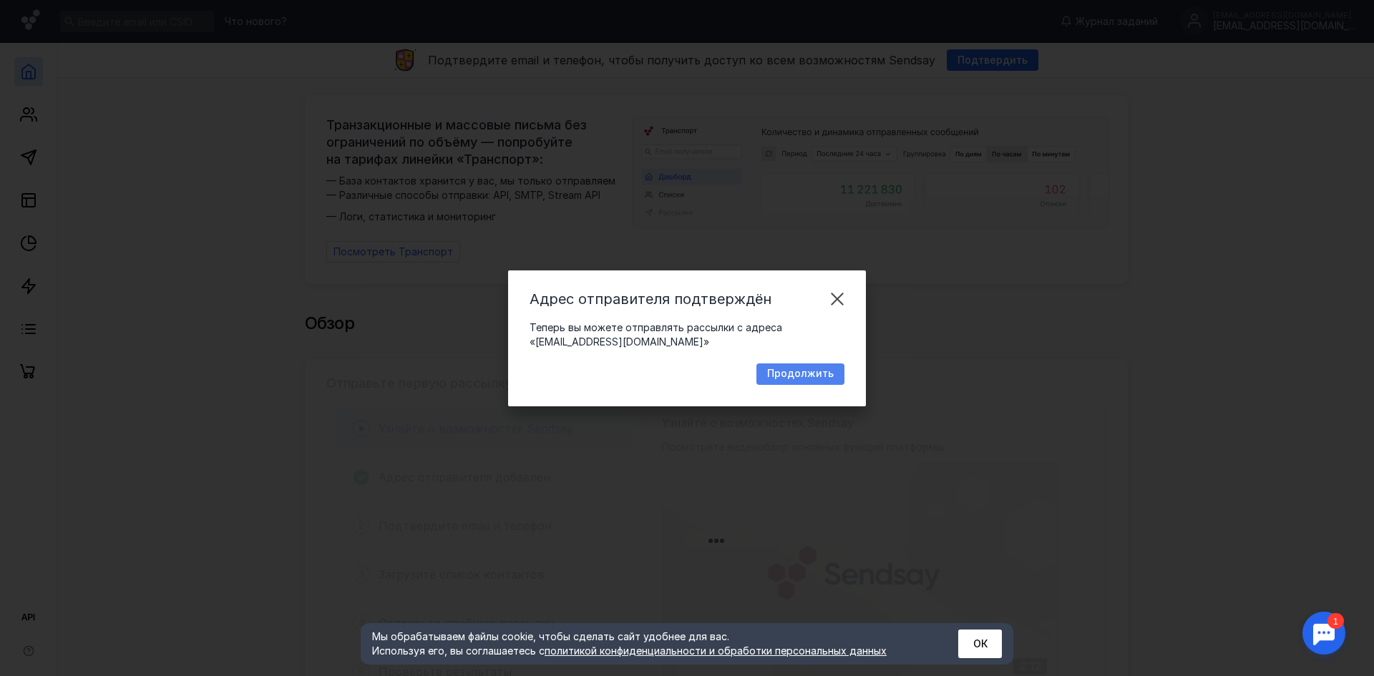
click at [797, 376] on span "Продолжить" at bounding box center [800, 374] width 67 height 12
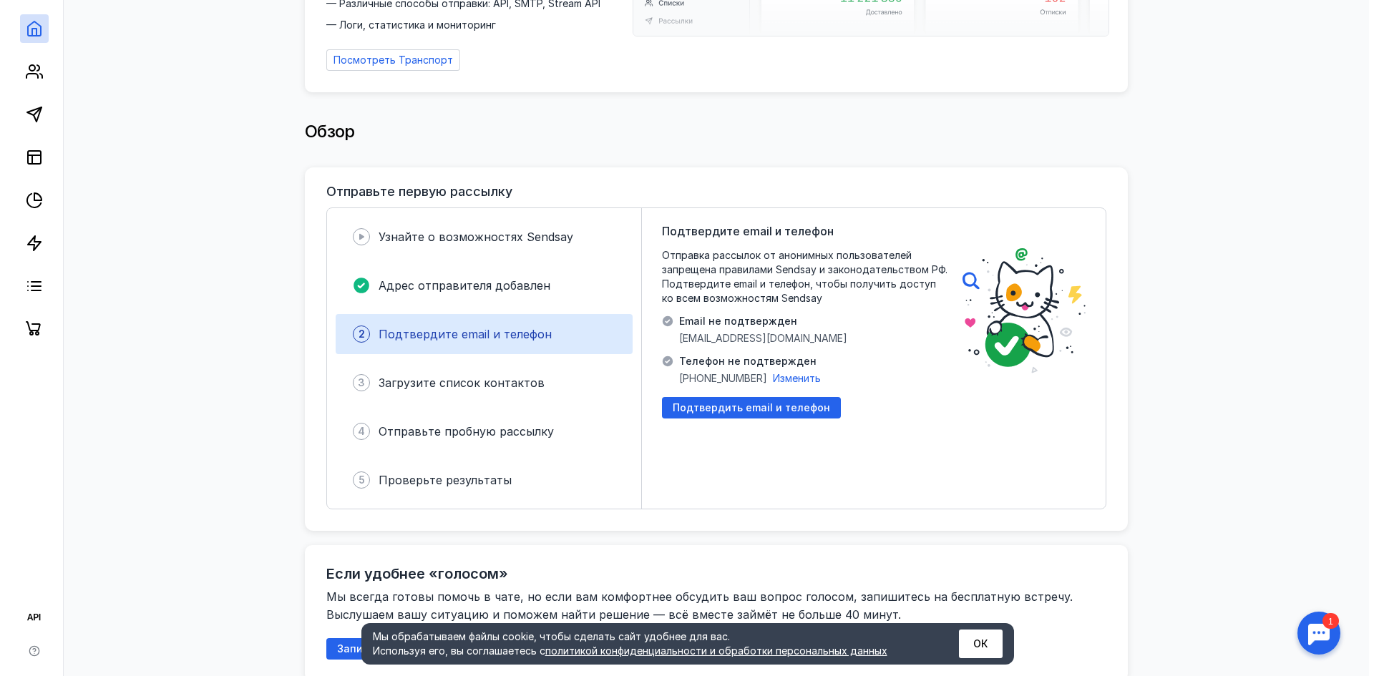
scroll to position [215, 0]
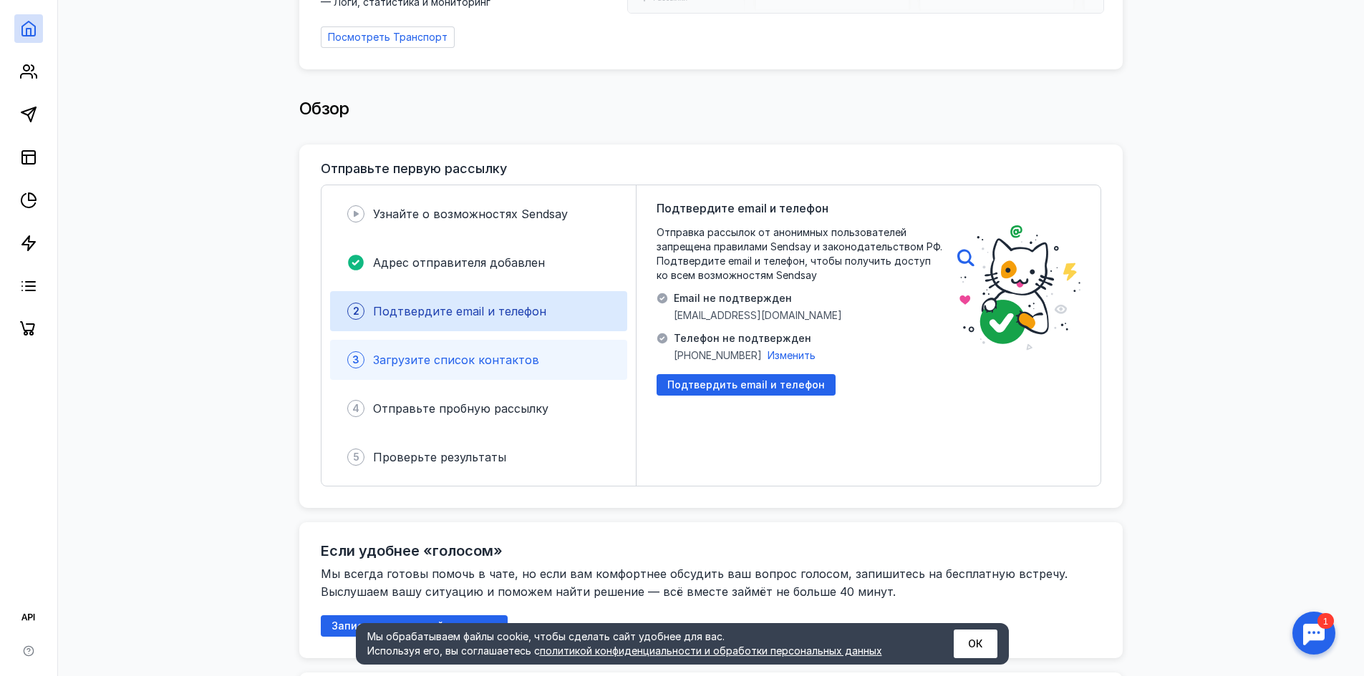
click at [552, 341] on div "3 Загрузите список контактов" at bounding box center [478, 360] width 297 height 40
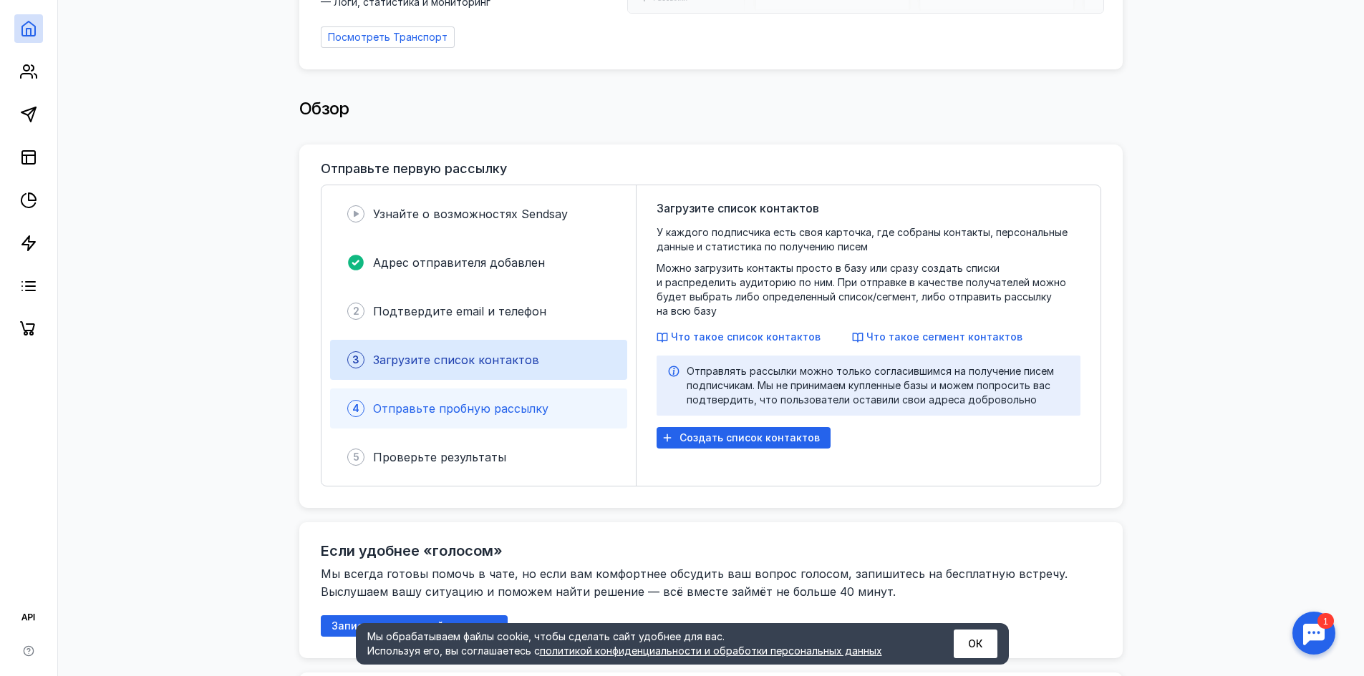
click at [462, 390] on div "4 Отправьте пробную рассылку" at bounding box center [478, 409] width 297 height 40
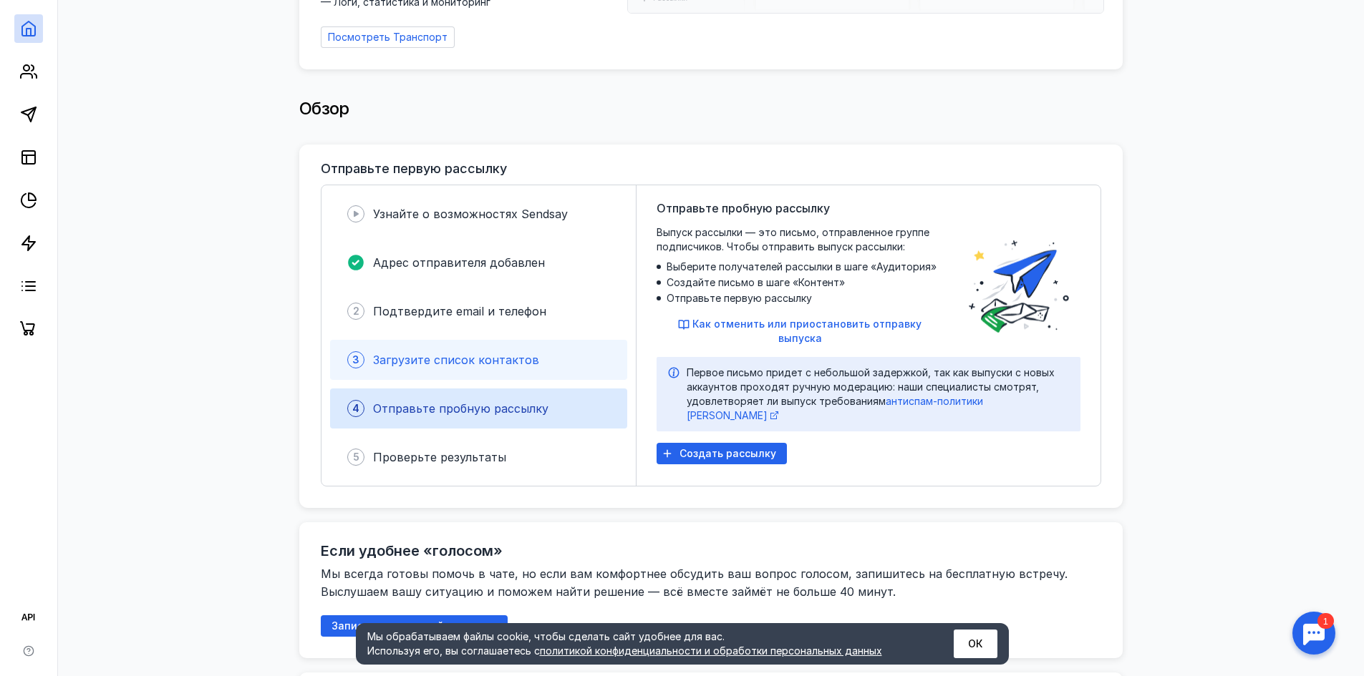
click at [507, 369] on div "3 Загрузите список контактов" at bounding box center [478, 360] width 297 height 40
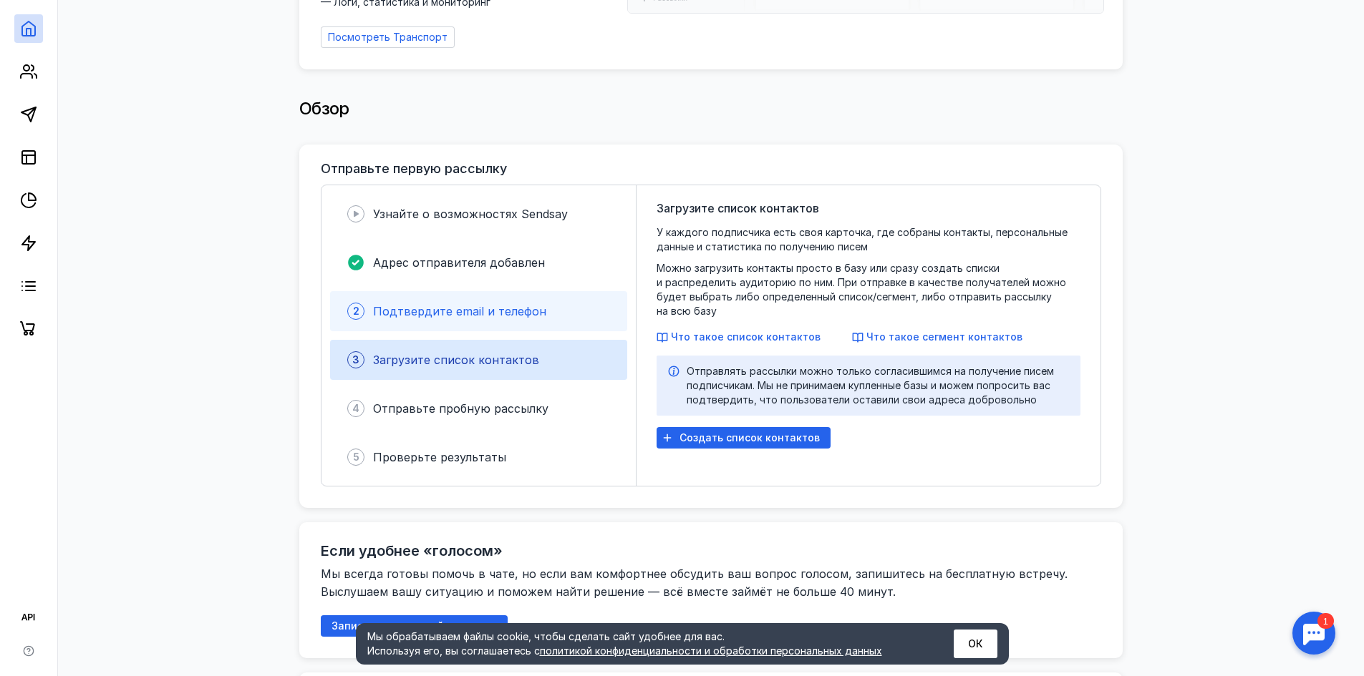
click at [500, 311] on div "Подтвердите email и телефон" at bounding box center [459, 311] width 173 height 17
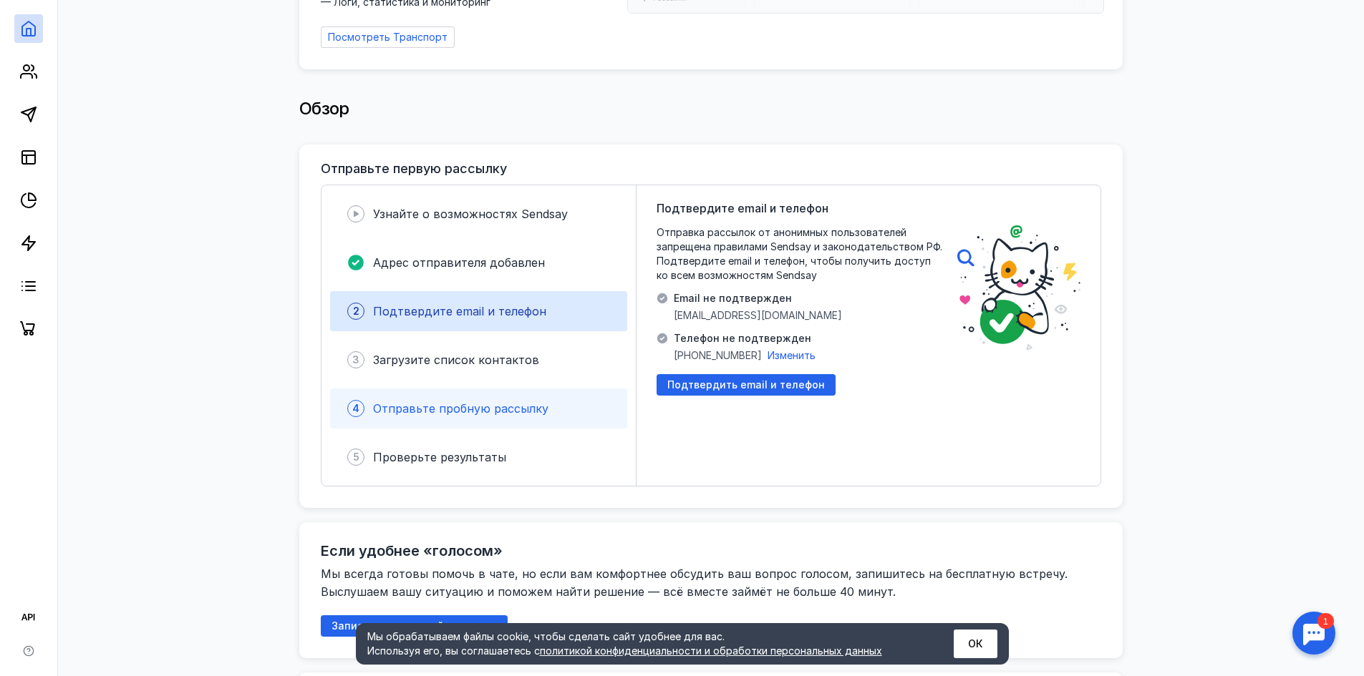
click at [480, 400] on div "Отправьте пробную рассылку" at bounding box center [460, 408] width 175 height 17
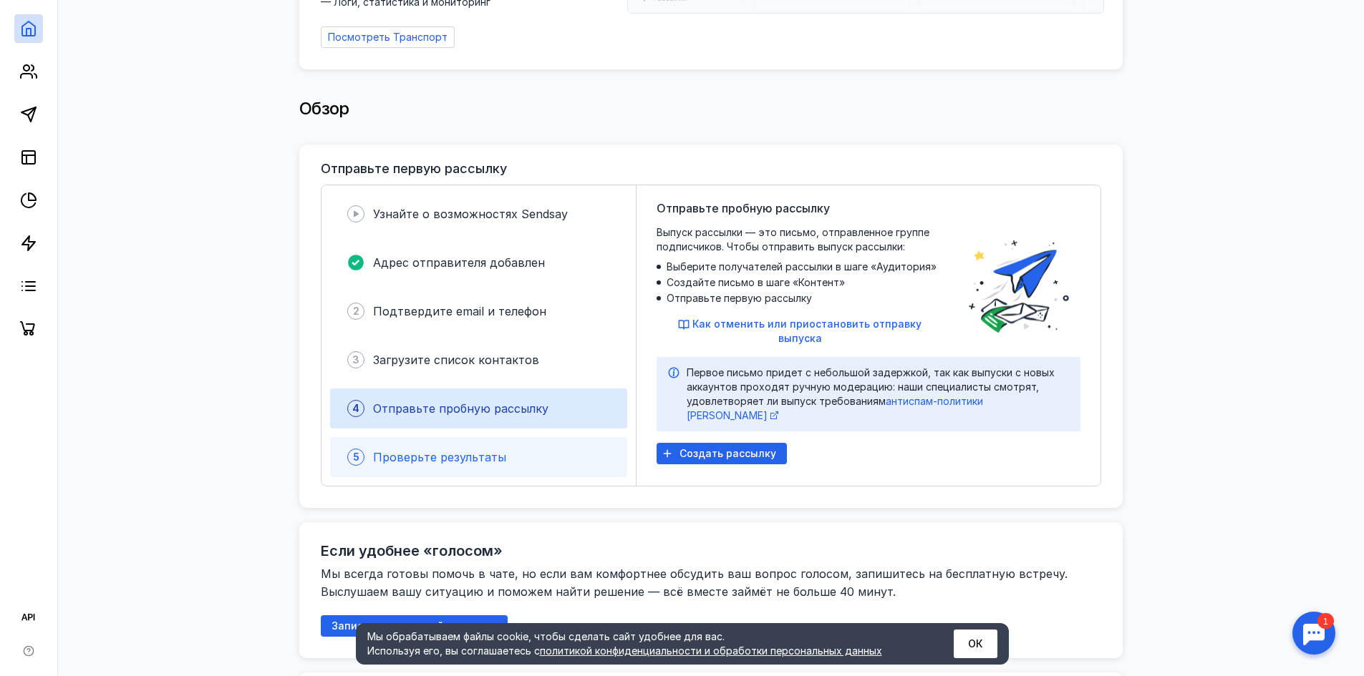
click at [467, 450] on span "Проверьте результаты" at bounding box center [439, 457] width 133 height 14
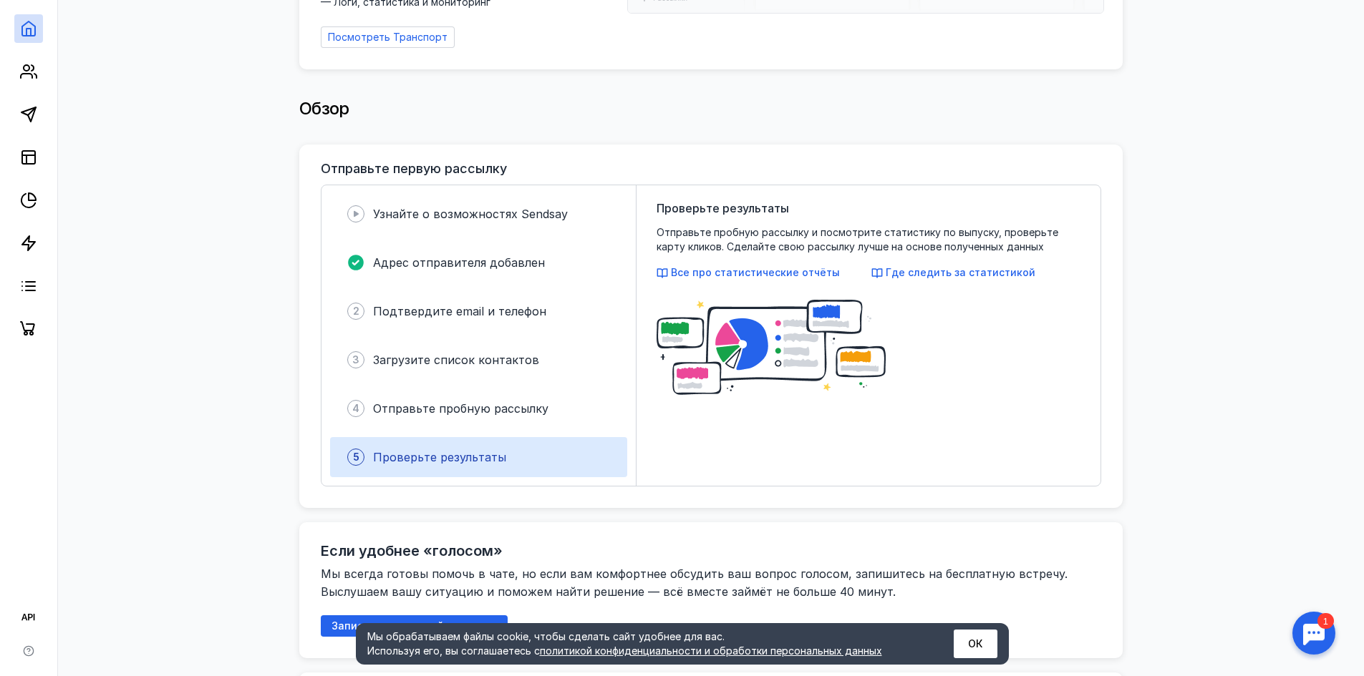
click at [480, 379] on div "Узнайте о возможностях [PERSON_NAME] отправителя добавлен 2 Подтвердите email и…" at bounding box center [478, 335] width 315 height 301
click at [492, 353] on span "Загрузите список контактов" at bounding box center [456, 360] width 166 height 14
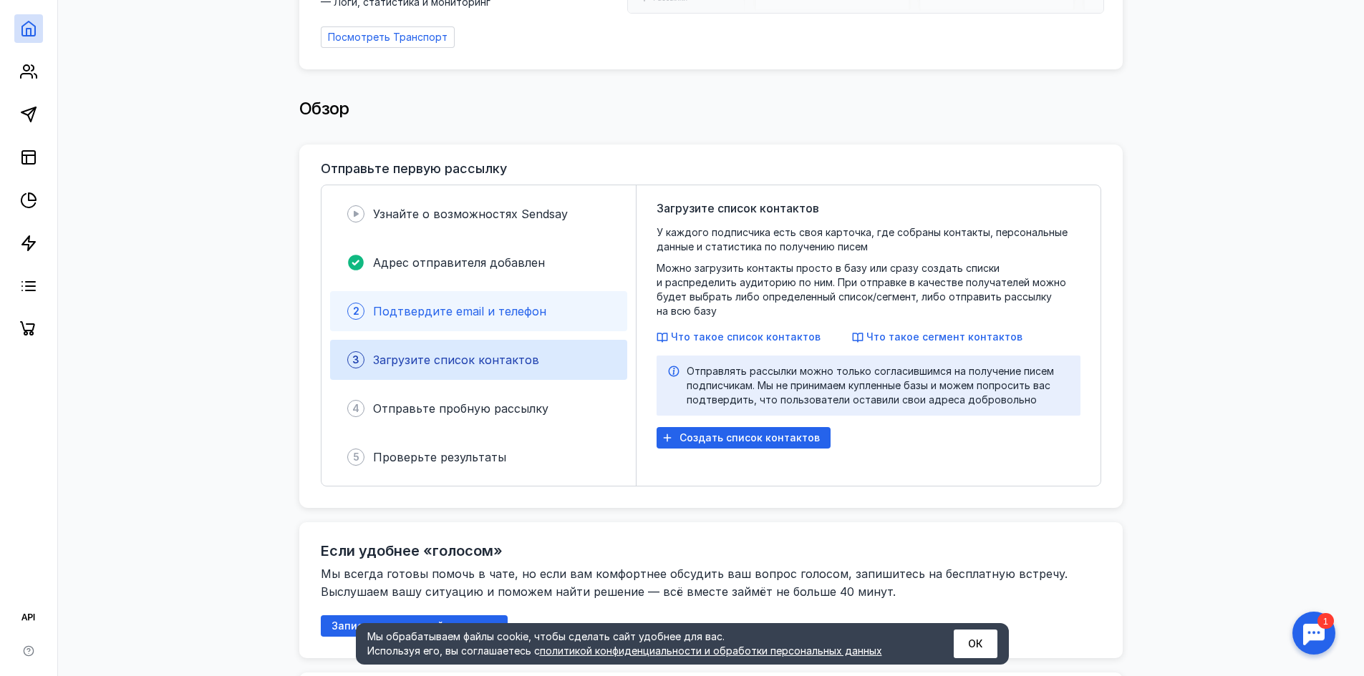
click at [505, 314] on div "2 Подтвердите email и телефон" at bounding box center [478, 311] width 297 height 40
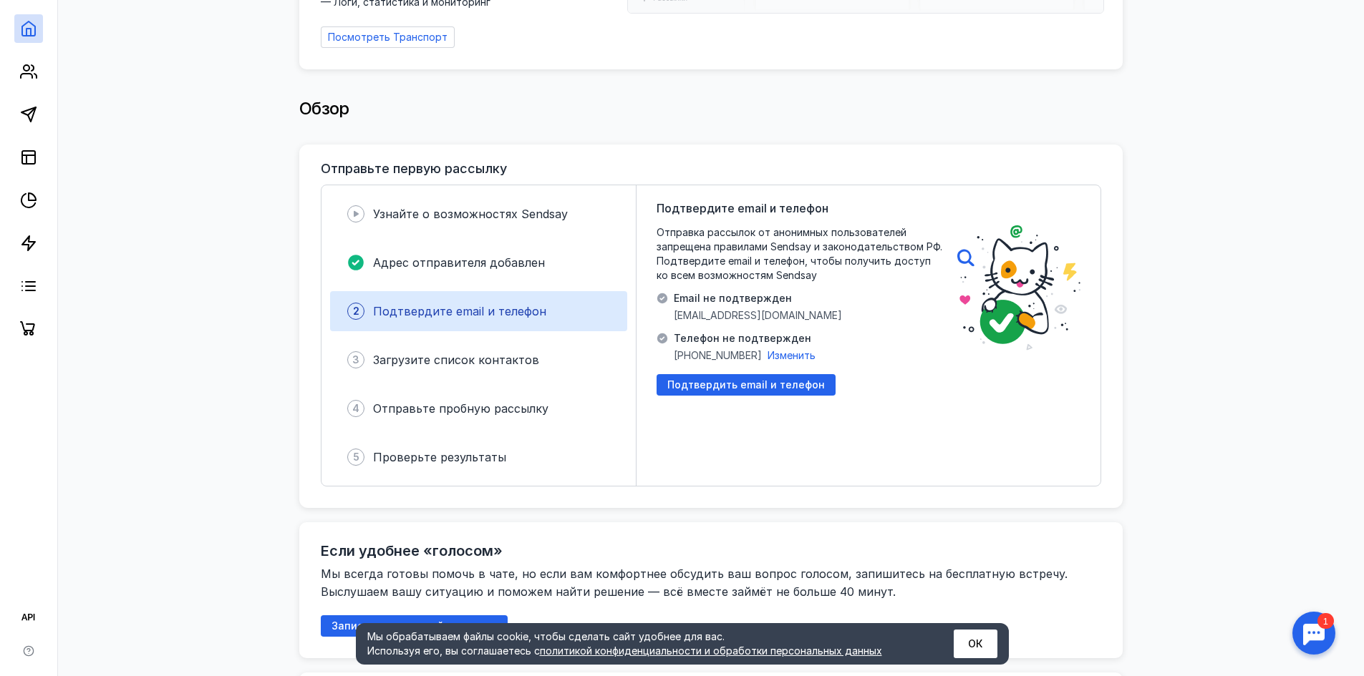
click at [703, 390] on div "Подтвердите email и телефон Отправка рассылок от анонимных пользователей запрещ…" at bounding box center [799, 336] width 286 height 272
click at [708, 382] on span "Подтвердить email и телефон" at bounding box center [745, 385] width 157 height 12
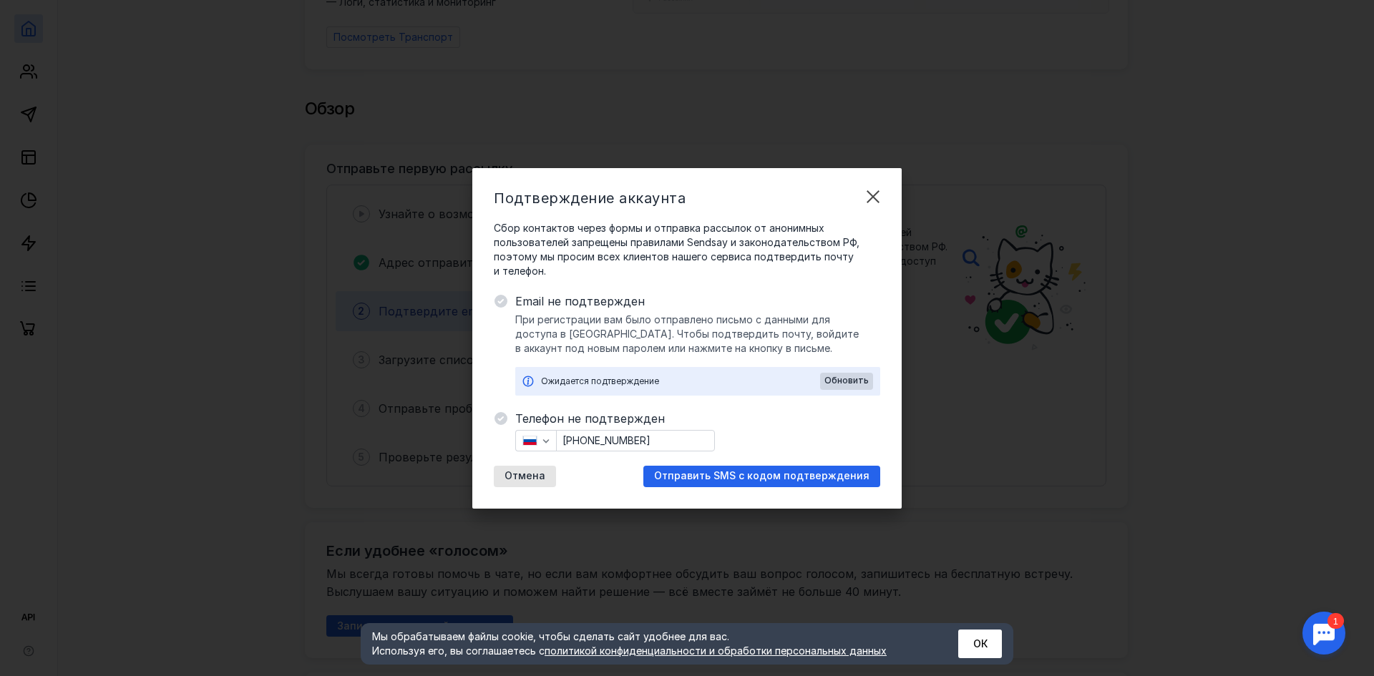
click at [610, 437] on input "[PHONE_NUMBER]" at bounding box center [635, 441] width 157 height 20
